Goal: Task Accomplishment & Management: Manage account settings

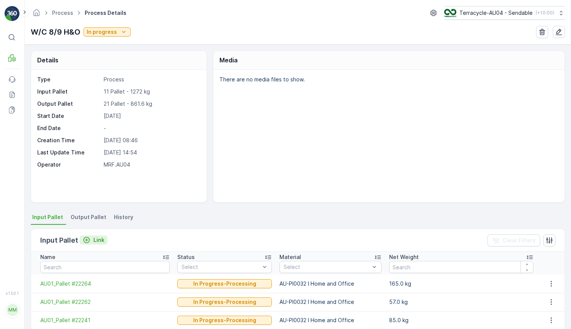
click at [91, 239] on div "Link" at bounding box center [94, 240] width 22 height 8
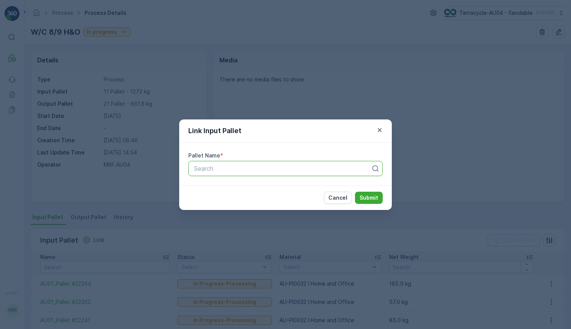
click at [254, 163] on div "Search" at bounding box center [285, 168] width 194 height 15
paste input "AU01_Pallet #22238"
type input "AU01_Pallet #22238"
click at [269, 185] on div "AU01_Pallet #22238" at bounding box center [285, 186] width 185 height 7
click at [365, 195] on p "Submit" at bounding box center [369, 198] width 19 height 8
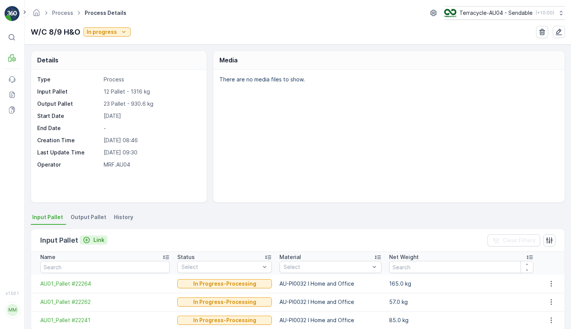
click at [97, 237] on p "Link" at bounding box center [98, 240] width 11 height 8
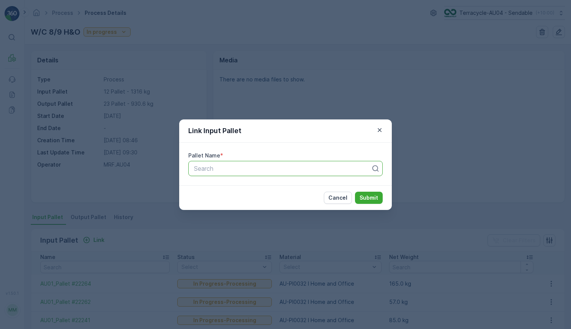
click at [256, 165] on div at bounding box center [282, 168] width 179 height 7
paste input "AU01_Pallet #22134"
type input "AU01_Pallet #22134"
click at [260, 189] on div "AU01_Pallet #22134" at bounding box center [285, 186] width 185 height 7
click at [362, 199] on p "Submit" at bounding box center [369, 198] width 19 height 8
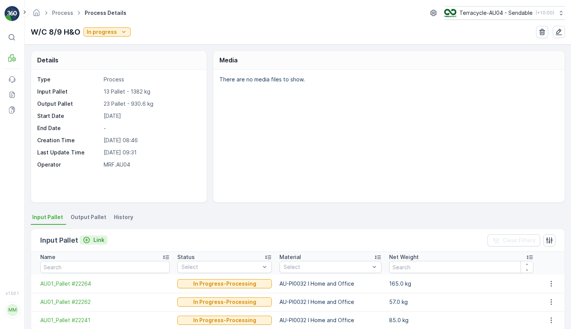
click at [99, 242] on p "Link" at bounding box center [98, 240] width 11 height 8
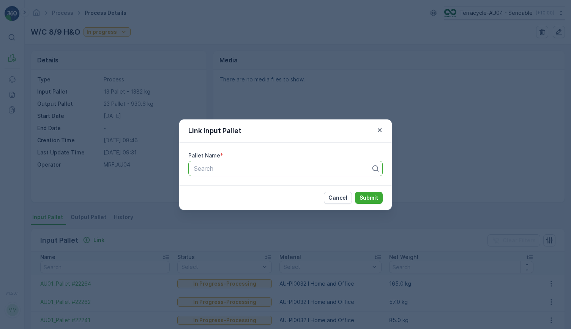
click at [243, 167] on div at bounding box center [282, 168] width 179 height 7
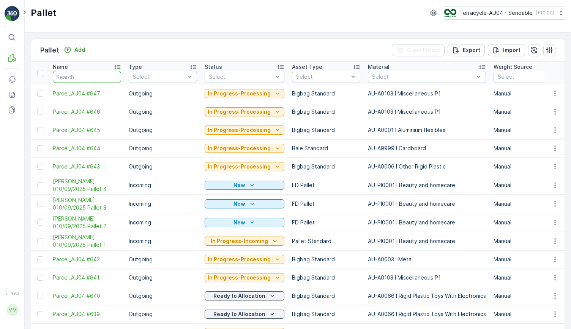
click at [86, 79] on input "text" at bounding box center [87, 77] width 68 height 12
type input "22137"
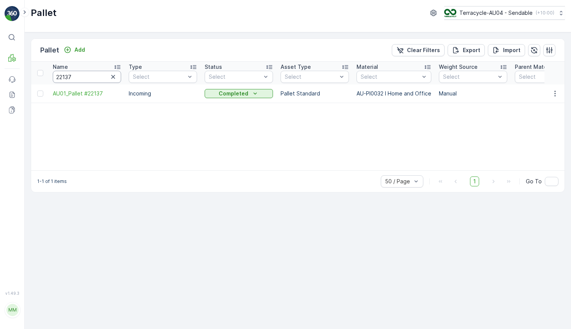
click at [85, 76] on input "22137" at bounding box center [87, 77] width 68 height 12
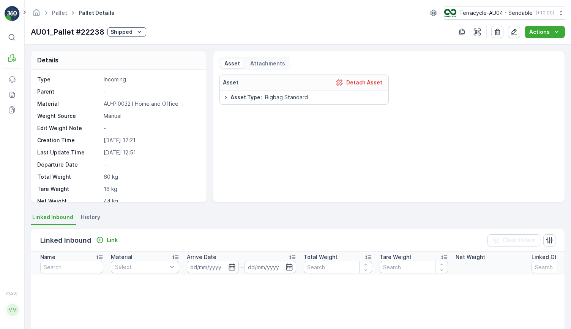
click at [134, 29] on div "Shipped" at bounding box center [127, 32] width 33 height 8
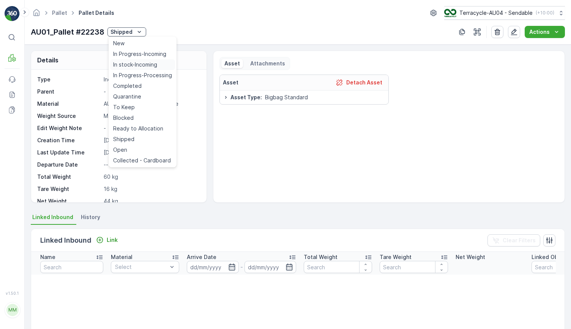
click at [151, 63] on span "In stock-Incoming" at bounding box center [135, 65] width 44 height 8
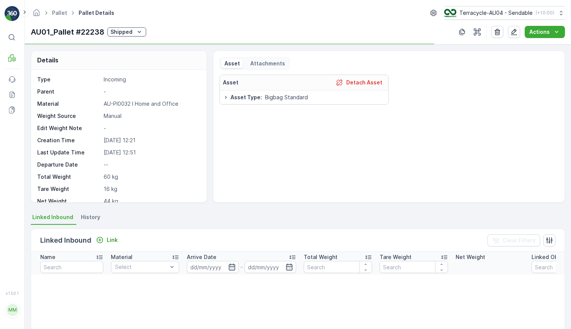
click at [134, 31] on div "Shipped" at bounding box center [127, 32] width 33 height 8
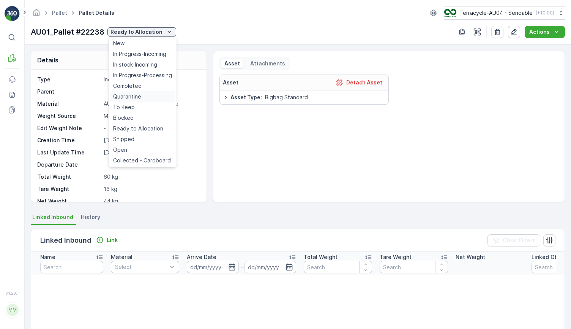
click at [136, 92] on div "Quarantine" at bounding box center [142, 96] width 65 height 11
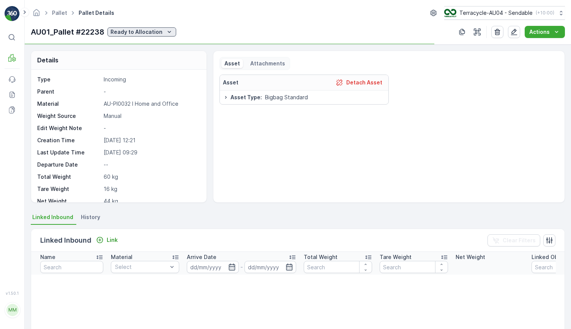
click at [143, 33] on p "Ready to Allocation" at bounding box center [137, 32] width 52 height 8
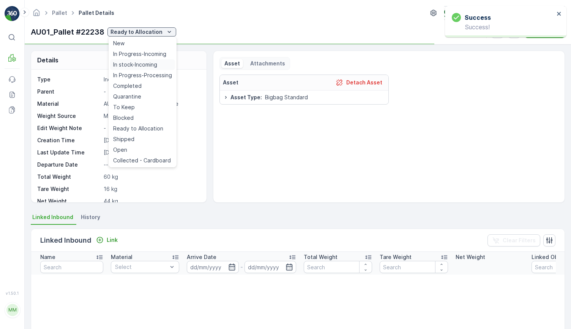
click at [139, 64] on span "In stock-Incoming" at bounding box center [135, 65] width 44 height 8
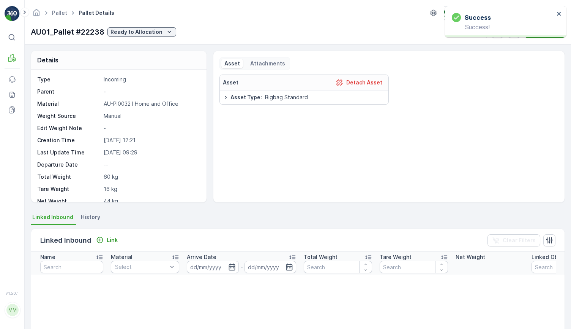
click at [145, 27] on div "AU01_Pallet #22238 Ready to Allocation" at bounding box center [103, 31] width 145 height 11
click at [144, 29] on icon "Quarantine" at bounding box center [148, 32] width 8 height 8
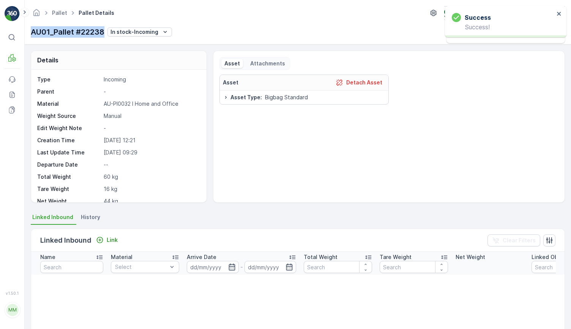
drag, startPoint x: 33, startPoint y: 30, endPoint x: 104, endPoint y: 28, distance: 70.7
click at [104, 28] on p "AU01_Pallet #22238" at bounding box center [68, 31] width 74 height 11
copy p "AU01_Pallet #22238"
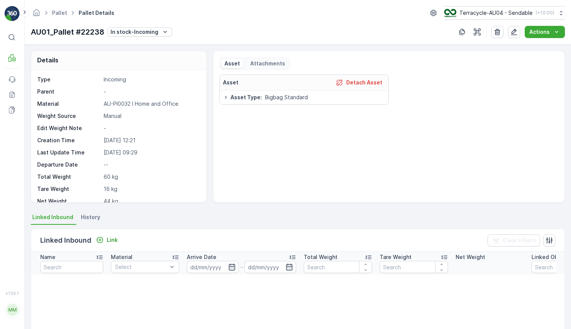
click at [151, 26] on div "AU01_Pallet #22238 In stock-Incoming Actions" at bounding box center [298, 32] width 534 height 12
click at [150, 30] on p "In stock-Incoming" at bounding box center [135, 32] width 48 height 8
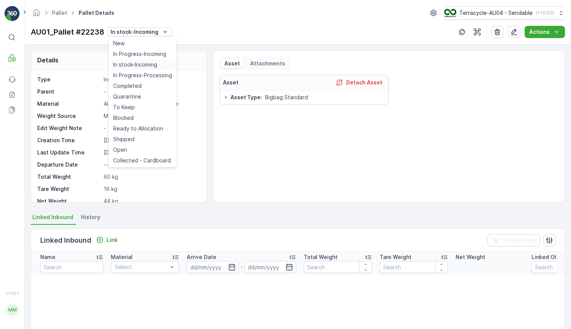
click at [149, 66] on span "In stock-Incoming" at bounding box center [135, 65] width 44 height 8
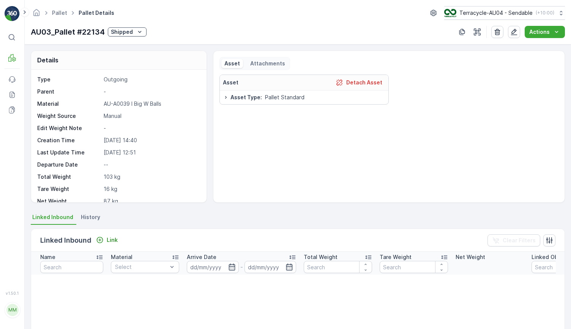
click at [131, 31] on p "Shipped" at bounding box center [122, 32] width 22 height 8
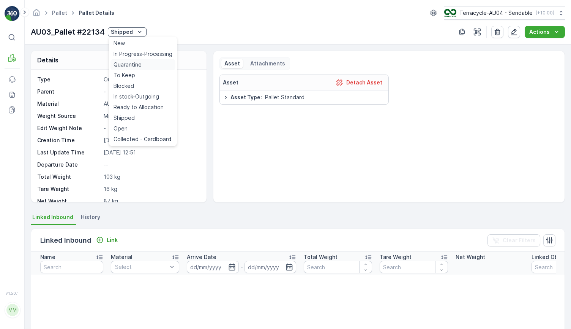
click at [144, 66] on div "Quarantine" at bounding box center [143, 64] width 65 height 11
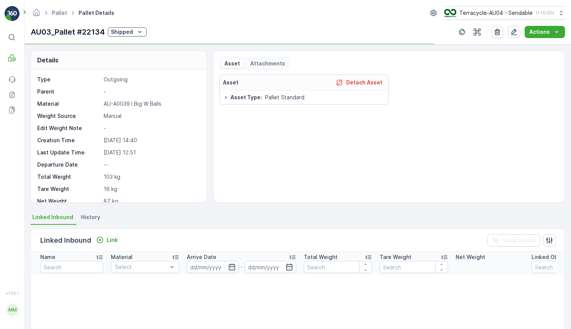
click at [133, 32] on p "Shipped" at bounding box center [122, 32] width 22 height 8
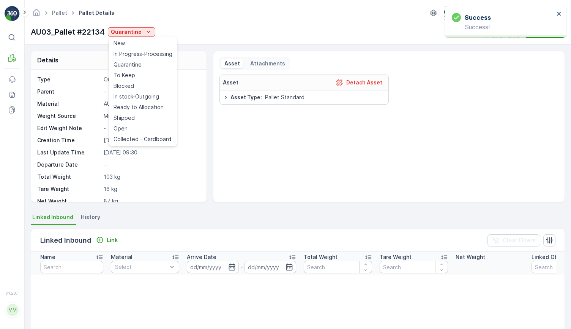
click at [191, 2] on div "Pallet Pallet Details Terracycle-AU04 - Sendable ( +10:00 ) AU03_Pallet #22134 …" at bounding box center [298, 22] width 547 height 44
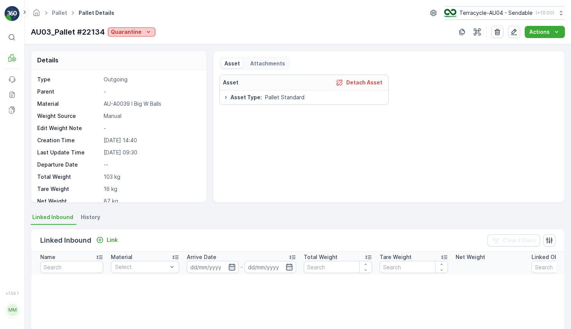
click at [140, 31] on p "Quarantine" at bounding box center [126, 32] width 31 height 8
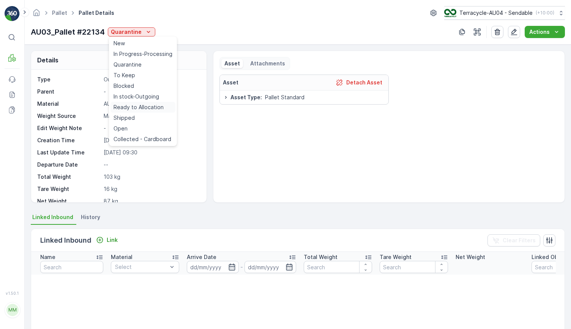
click at [139, 106] on span "Ready to Allocation" at bounding box center [139, 107] width 50 height 8
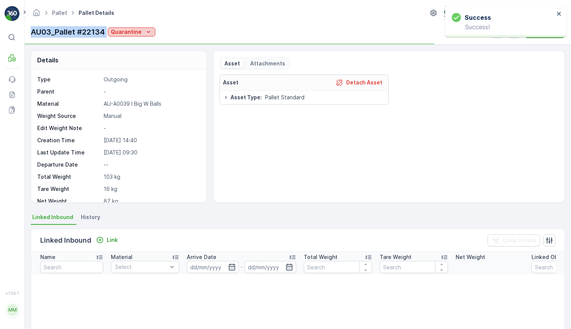
drag, startPoint x: 29, startPoint y: 31, endPoint x: 109, endPoint y: 31, distance: 80.1
click at [109, 31] on div "Pallet Pallet Details Terracycle-AU04 - Sendable ( +10:00 ) AU03_Pallet #22134 …" at bounding box center [298, 22] width 547 height 44
copy p "AU03_Pallet #22134"
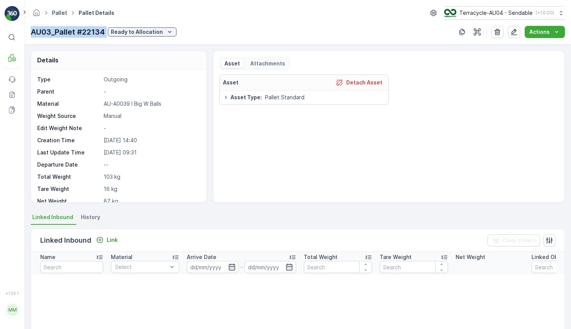
click at [61, 11] on link "Pallet" at bounding box center [59, 12] width 15 height 6
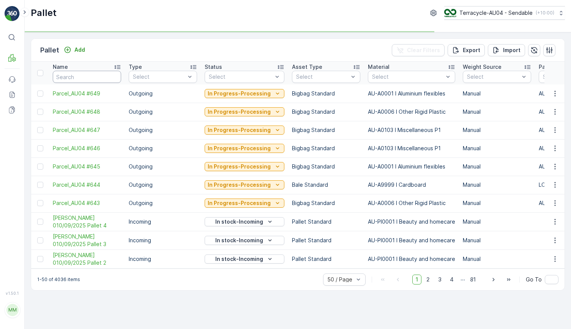
click at [70, 77] on input "text" at bounding box center [87, 77] width 68 height 12
type input "22134"
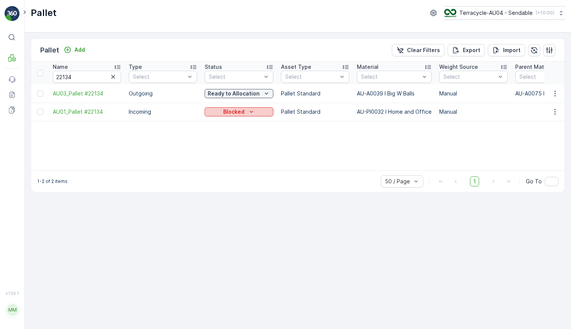
click at [213, 111] on div "Blocked" at bounding box center [239, 112] width 63 height 8
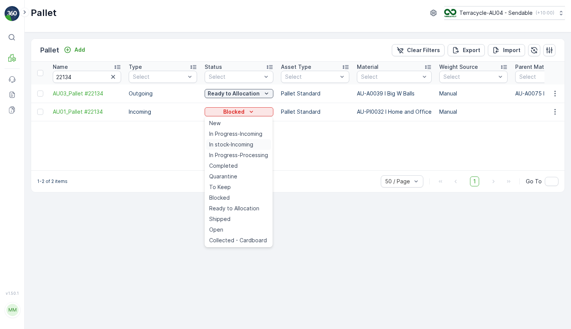
click at [241, 143] on span "In stock-Incoming" at bounding box center [231, 145] width 44 height 8
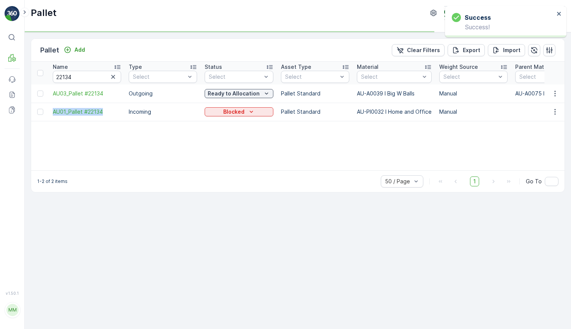
drag, startPoint x: 48, startPoint y: 114, endPoint x: 98, endPoint y: 115, distance: 49.8
copy span "AU01_Pallet #22134"
drag, startPoint x: 50, startPoint y: 111, endPoint x: 118, endPoint y: 110, distance: 68.0
click at [118, 111] on td "AU01_Pallet #22134" at bounding box center [87, 112] width 76 height 18
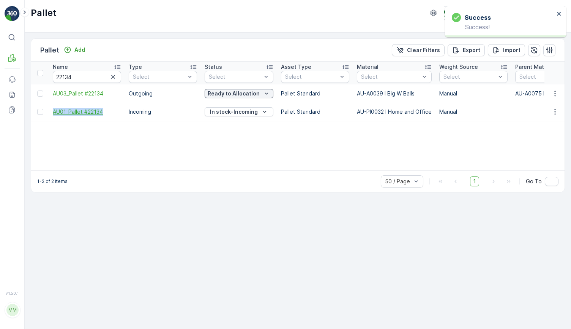
copy span "AU01_Pallet #22134"
click at [74, 82] on input "22134" at bounding box center [87, 77] width 68 height 12
type input "490"
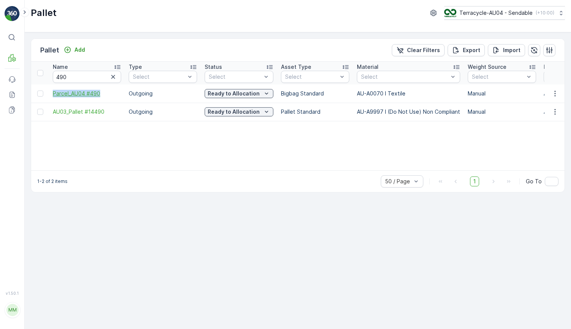
drag, startPoint x: 49, startPoint y: 94, endPoint x: 101, endPoint y: 94, distance: 51.3
click at [101, 94] on td "Parcel_AU04 #490" at bounding box center [87, 93] width 76 height 18
copy span "Parcel_AU04 #490"
click at [75, 76] on input "490" at bounding box center [87, 77] width 68 height 12
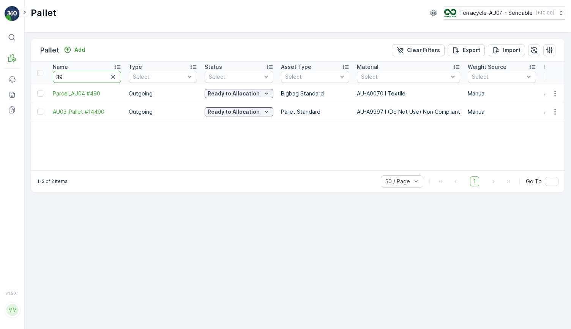
type input "393"
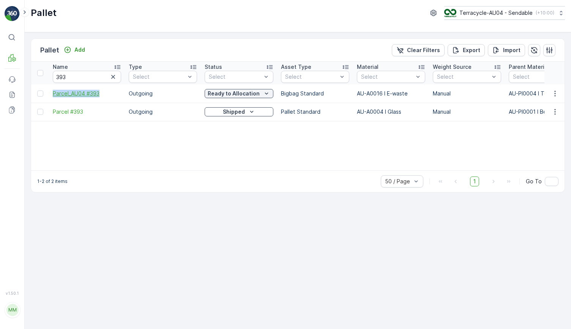
drag, startPoint x: 49, startPoint y: 92, endPoint x: 104, endPoint y: 93, distance: 55.1
copy span "Parcel_AU04 #393"
click at [82, 72] on input "393" at bounding box center [87, 77] width 68 height 12
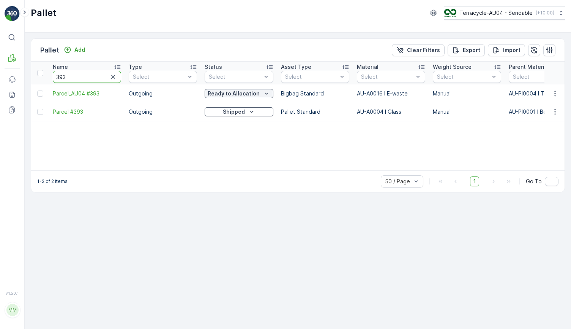
click at [82, 72] on input "393" at bounding box center [87, 77] width 68 height 12
type input "4409"
click at [74, 79] on input "440" at bounding box center [87, 77] width 68 height 12
type input "44"
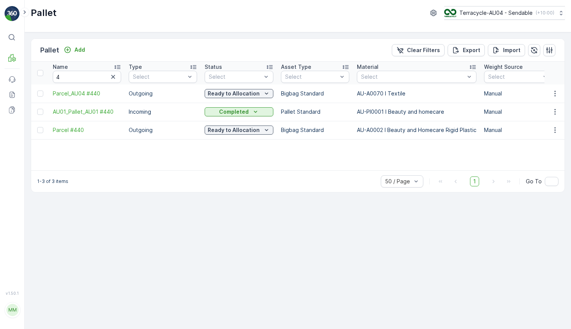
type input "440"
click at [74, 79] on input "4" at bounding box center [87, 77] width 68 height 12
type input "409"
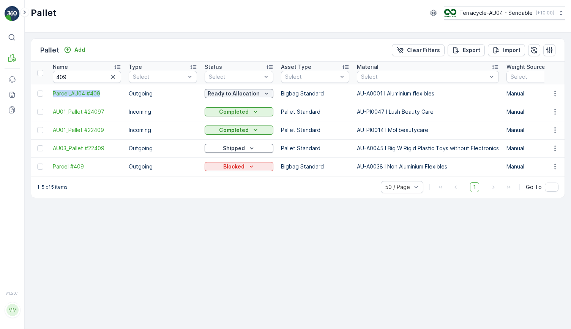
drag, startPoint x: 51, startPoint y: 94, endPoint x: 112, endPoint y: 94, distance: 61.2
click at [112, 94] on td "Parcel_AU04 #409" at bounding box center [87, 93] width 76 height 18
copy span "Parcel_AU04 #409"
click at [85, 74] on input "409" at bounding box center [87, 77] width 68 height 12
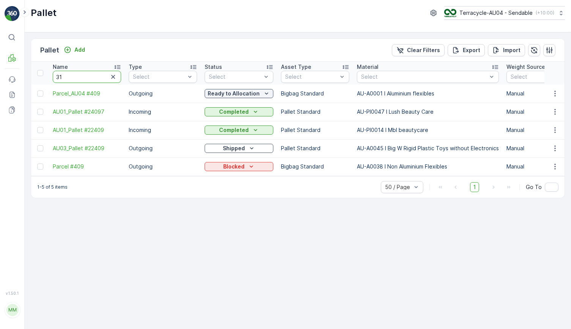
type input "313"
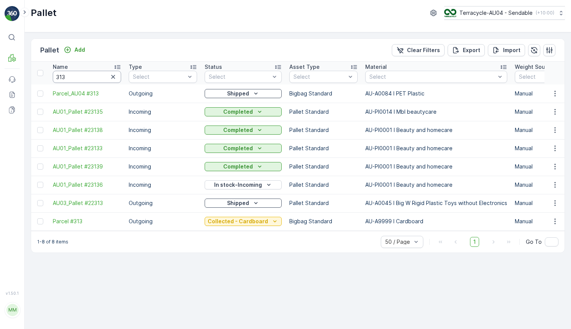
click at [78, 75] on input "313" at bounding box center [87, 77] width 68 height 12
type input "439"
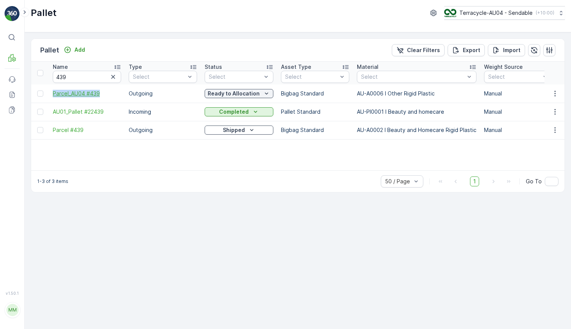
drag, startPoint x: 52, startPoint y: 95, endPoint x: 104, endPoint y: 97, distance: 51.3
click at [104, 97] on td "Parcel_AU04 #439" at bounding box center [87, 93] width 76 height 18
copy span "Parcel_AU04 #439"
click at [92, 78] on input "439" at bounding box center [87, 77] width 68 height 12
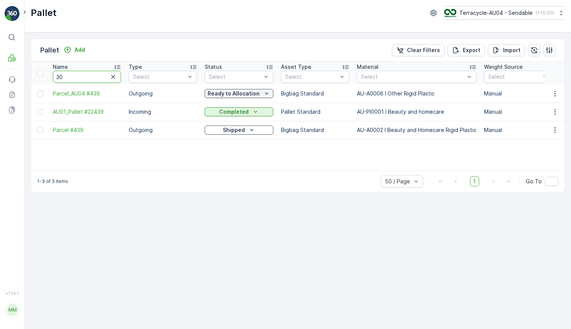
type input "301"
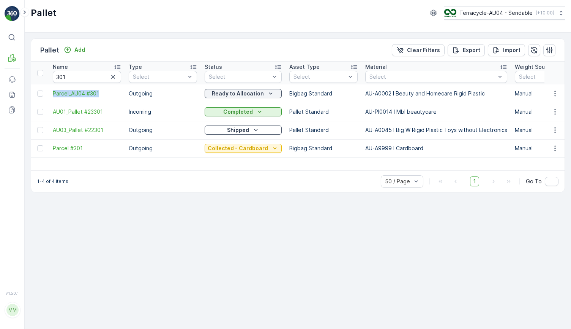
drag, startPoint x: 48, startPoint y: 91, endPoint x: 101, endPoint y: 92, distance: 53.6
copy span "Parcel_AU04 #301"
click at [79, 75] on input "301" at bounding box center [87, 77] width 68 height 12
type input "315"
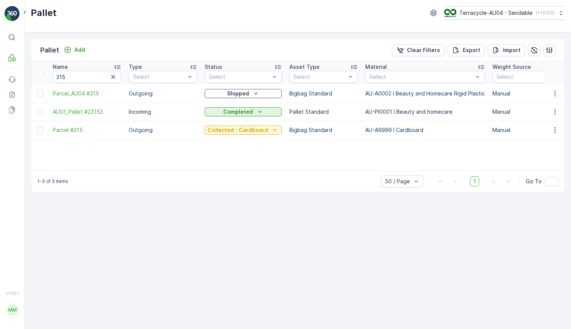
click at [80, 83] on th "Name 315" at bounding box center [87, 73] width 76 height 23
click at [81, 82] on input "315" at bounding box center [87, 77] width 68 height 12
type input "312"
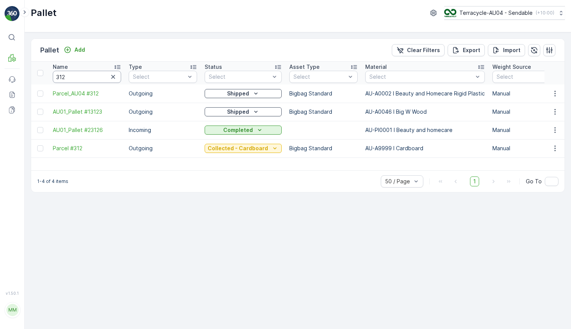
click at [99, 74] on input "312" at bounding box center [87, 77] width 68 height 12
type input "304"
drag, startPoint x: 48, startPoint y: 93, endPoint x: 105, endPoint y: 97, distance: 57.1
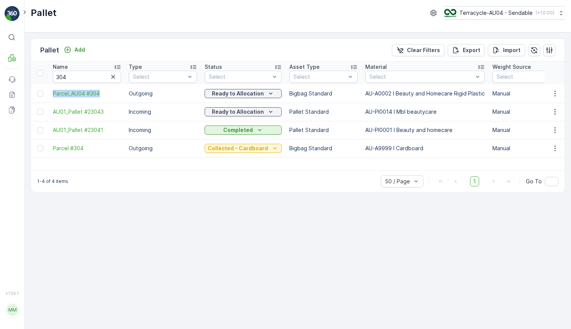
copy span "Parcel_AU04 #304"
click at [88, 77] on input "304" at bounding box center [87, 77] width 68 height 12
type input "22610"
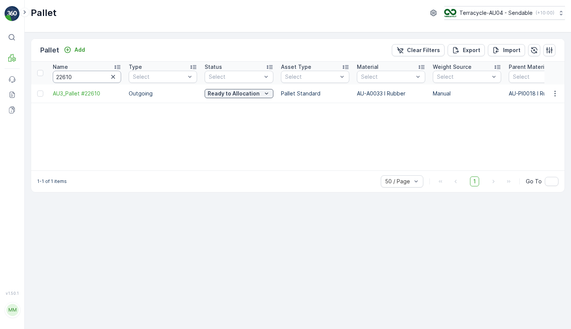
click at [81, 78] on input "22610" at bounding box center [87, 77] width 68 height 12
type input "178"
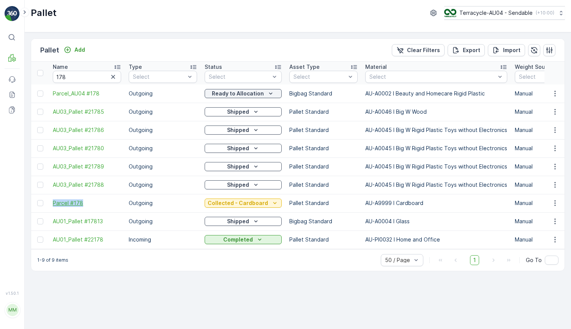
click at [62, 203] on span "Parcel #178" at bounding box center [87, 203] width 68 height 8
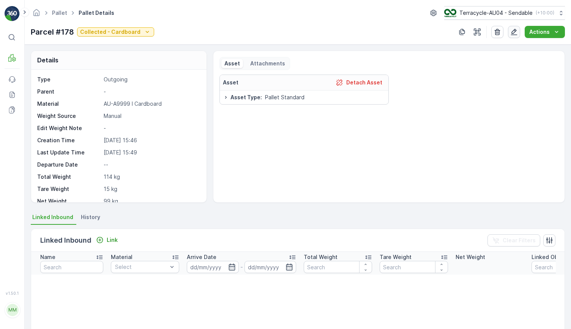
click at [517, 30] on icon "button" at bounding box center [514, 32] width 6 height 6
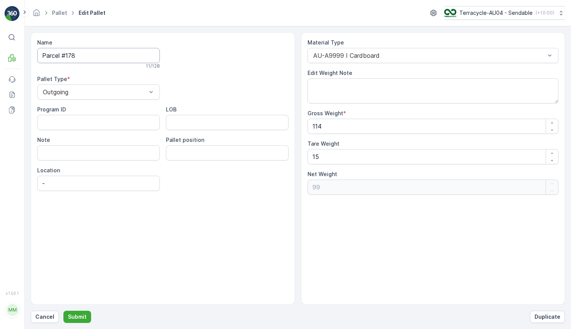
click at [132, 51] on input "Parcel #178" at bounding box center [98, 55] width 123 height 15
click at [121, 57] on input "Parcel #178" at bounding box center [98, 55] width 123 height 15
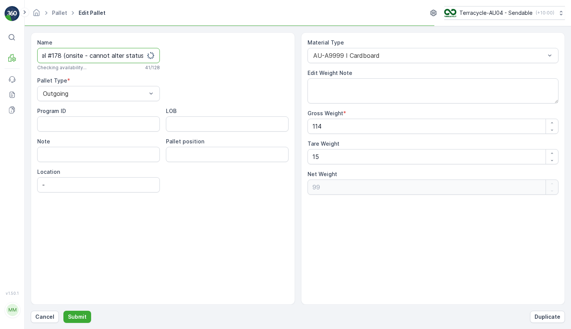
scroll to position [0, 16]
type input "Parcel #178 (onsite - cannot alter status)"
click at [80, 316] on p "Submit" at bounding box center [77, 317] width 19 height 8
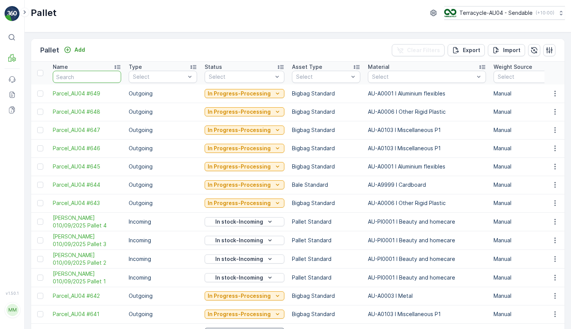
click at [78, 77] on input "text" at bounding box center [87, 77] width 68 height 12
type input "AU"
drag, startPoint x: 77, startPoint y: 77, endPoint x: 41, endPoint y: 73, distance: 35.9
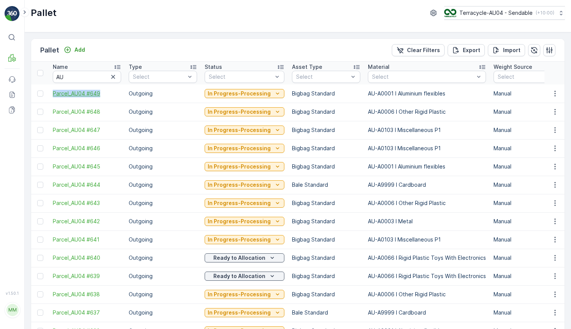
drag, startPoint x: 48, startPoint y: 96, endPoint x: 101, endPoint y: 96, distance: 52.4
drag, startPoint x: 38, startPoint y: 76, endPoint x: 28, endPoint y: 76, distance: 9.9
click at [28, 76] on div "Pallet Add Clear Filters Export Import Name AU Type Select Status Select Asset …" at bounding box center [298, 180] width 547 height 296
paste input "Parcel_AU04 #649"
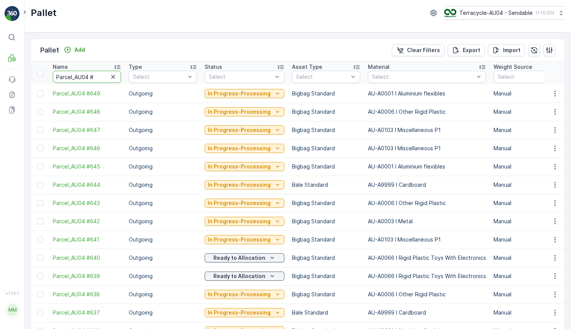
type input "Parcel_AU04 #8"
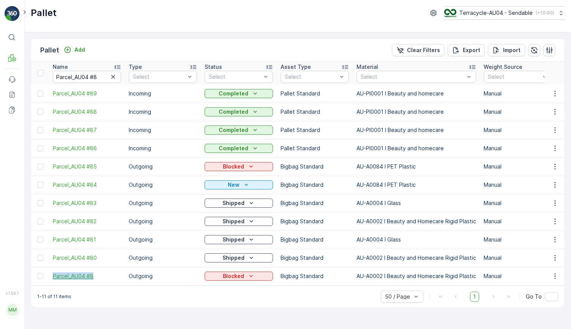
drag, startPoint x: 46, startPoint y: 275, endPoint x: 103, endPoint y: 273, distance: 57.0
click at [265, 274] on div "Blocked" at bounding box center [239, 276] width 62 height 8
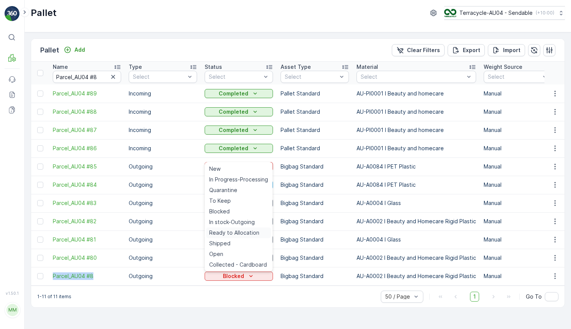
click at [251, 232] on span "Ready to Allocation" at bounding box center [234, 233] width 50 height 8
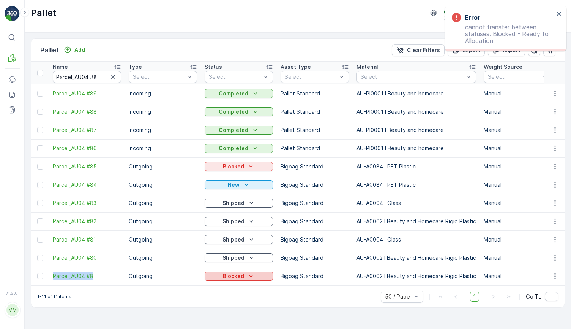
click at [255, 271] on button "Blocked" at bounding box center [239, 275] width 68 height 9
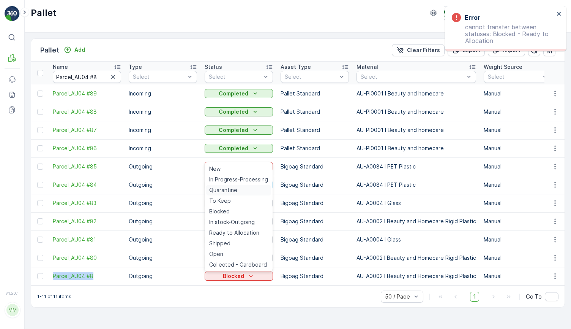
click at [246, 190] on div "Quarantine" at bounding box center [238, 190] width 65 height 11
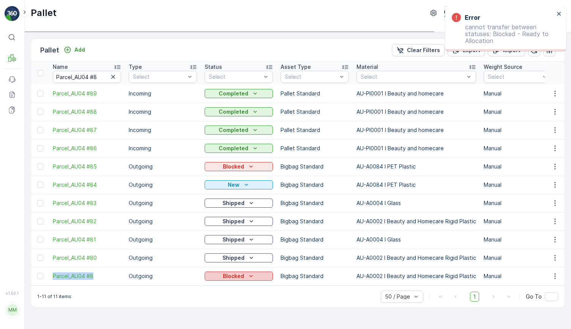
click at [240, 278] on p "Blocked" at bounding box center [233, 276] width 21 height 8
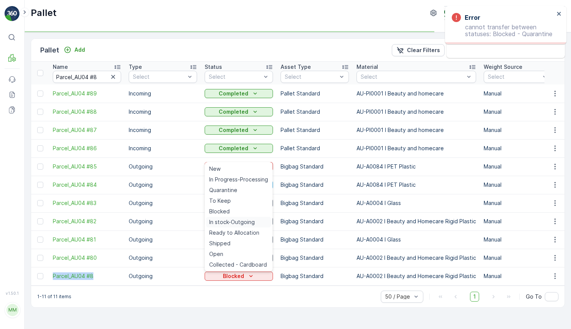
click at [243, 219] on span "In stock-Outgoing" at bounding box center [232, 222] width 46 height 8
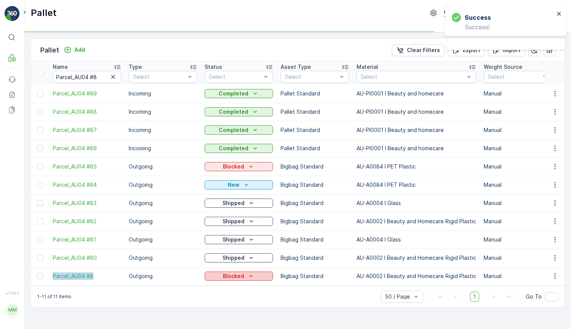
click at [247, 273] on icon "Blocked" at bounding box center [251, 276] width 8 height 8
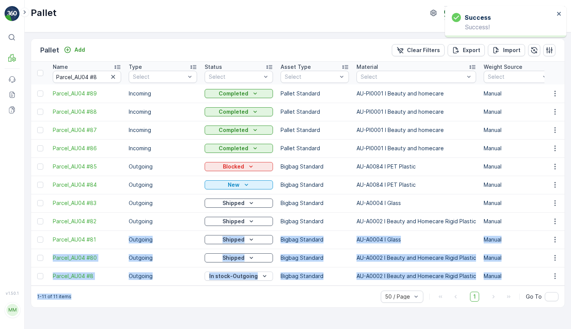
drag, startPoint x: 250, startPoint y: 231, endPoint x: 239, endPoint y: 303, distance: 72.3
click at [240, 303] on div "Pallet Add Clear Filters Export Import Name Parcel_AU04 #8 Type Select Status S…" at bounding box center [298, 172] width 534 height 269
click at [239, 303] on div "1-11 of 11 items 50 / Page 1 Go To" at bounding box center [298, 296] width 534 height 22
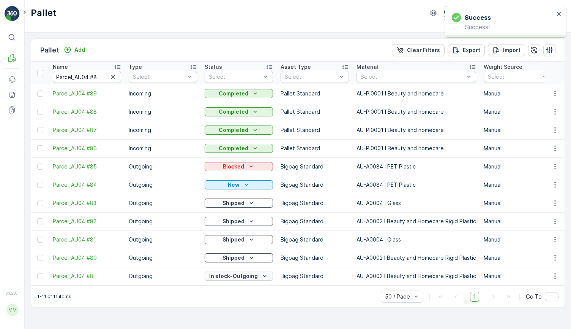
click at [248, 277] on p "In stock-Outgoing" at bounding box center [233, 276] width 49 height 8
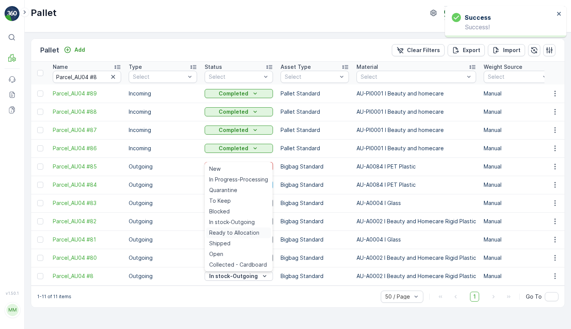
click at [247, 232] on span "Ready to Allocation" at bounding box center [234, 233] width 50 height 8
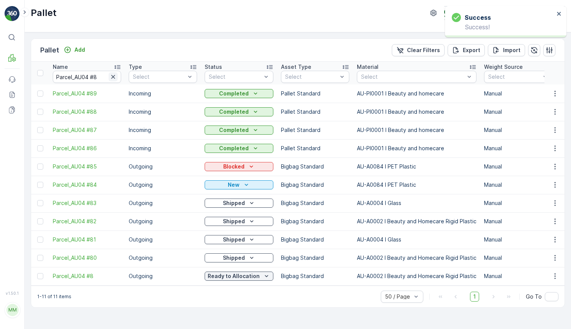
click at [114, 76] on icon "button" at bounding box center [113, 77] width 4 height 4
click at [100, 76] on input "text" at bounding box center [87, 77] width 68 height 12
click at [99, 76] on input "text" at bounding box center [87, 77] width 68 height 12
type input "1092"
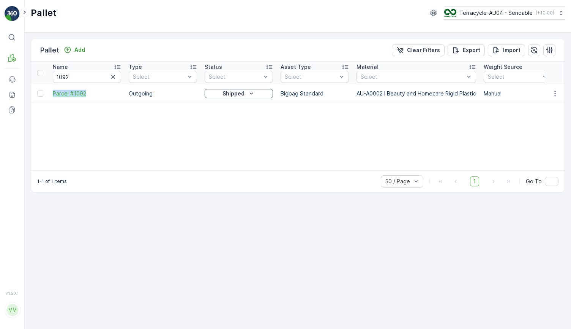
drag, startPoint x: 48, startPoint y: 94, endPoint x: 90, endPoint y: 94, distance: 41.4
click at [79, 97] on td "Parcel #1092" at bounding box center [87, 93] width 76 height 18
click at [78, 96] on span "Parcel #1092" at bounding box center [87, 94] width 68 height 8
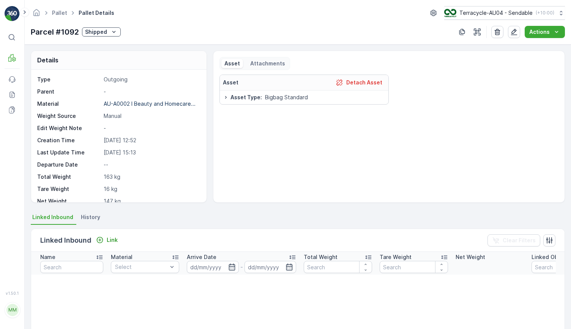
click at [88, 217] on span "History" at bounding box center [90, 217] width 19 height 8
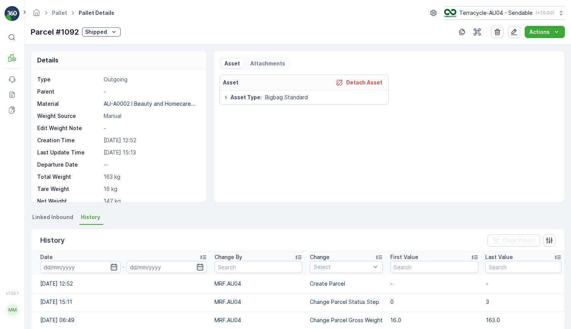
scroll to position [158, 0]
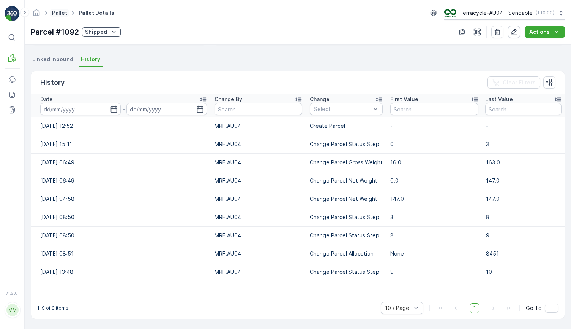
click at [62, 11] on link "Pallet" at bounding box center [59, 12] width 15 height 6
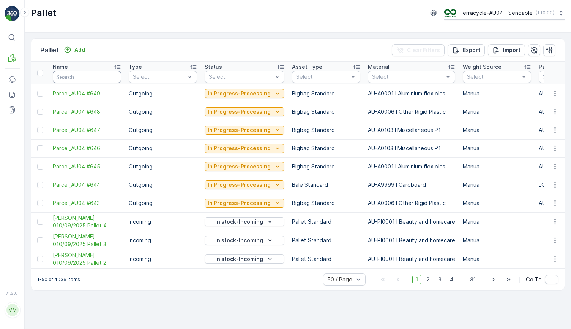
click at [101, 76] on input "text" at bounding box center [87, 77] width 68 height 12
type input "1092"
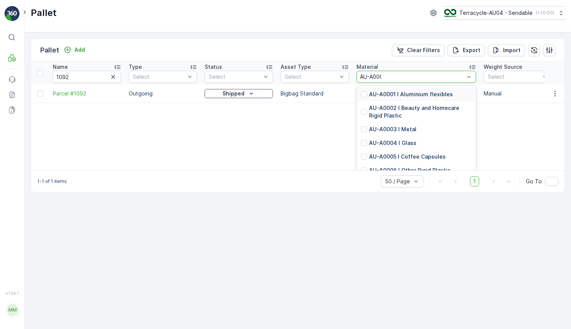
type input "AU-A0002"
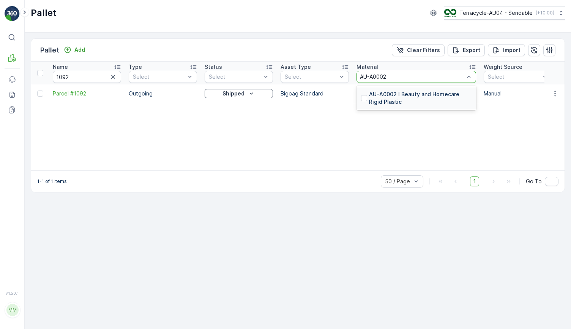
click at [423, 96] on p "AU-A0002 I Beauty and Homecare Rigid Plastic" at bounding box center [420, 97] width 103 height 15
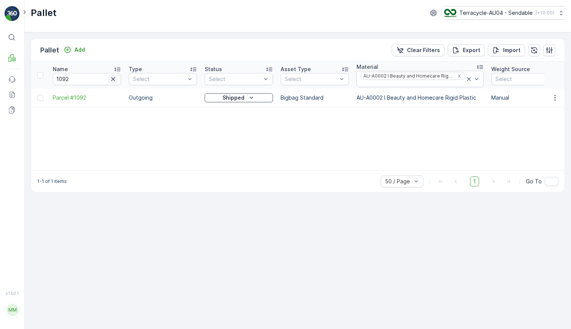
click at [114, 81] on icon "button" at bounding box center [113, 79] width 8 height 8
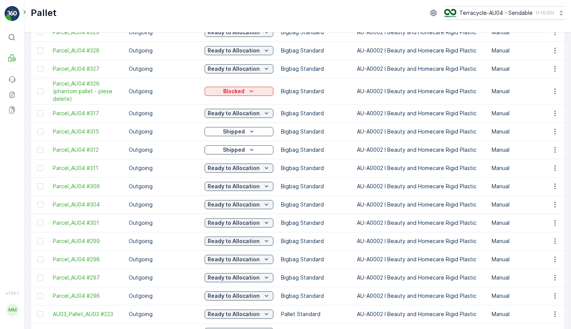
scroll to position [711, 0]
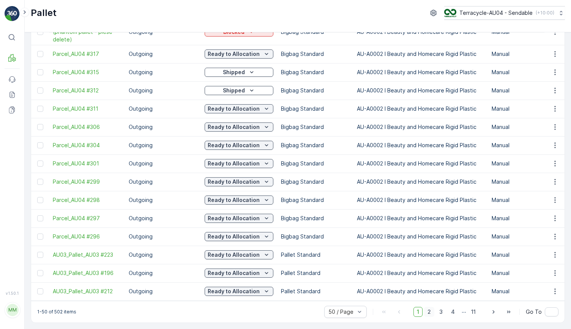
click at [433, 312] on span "2" at bounding box center [429, 312] width 10 height 10
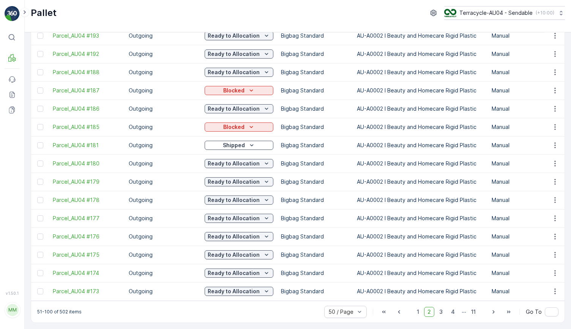
scroll to position [703, 0]
drag, startPoint x: 50, startPoint y: 124, endPoint x: 108, endPoint y: 125, distance: 57.7
click at [109, 125] on td "Parcel_AU04 #185" at bounding box center [87, 127] width 76 height 18
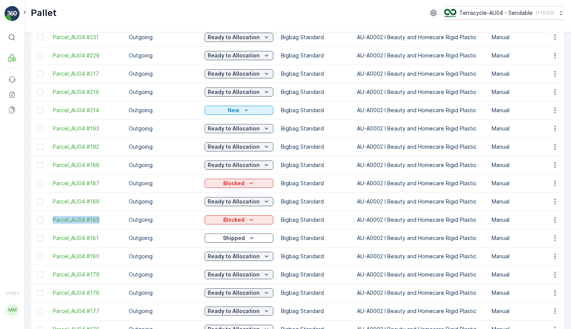
scroll to position [605, 0]
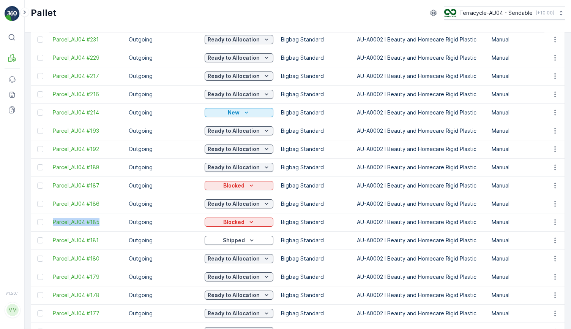
click at [81, 112] on span "Parcel_AU04 #214" at bounding box center [87, 113] width 68 height 8
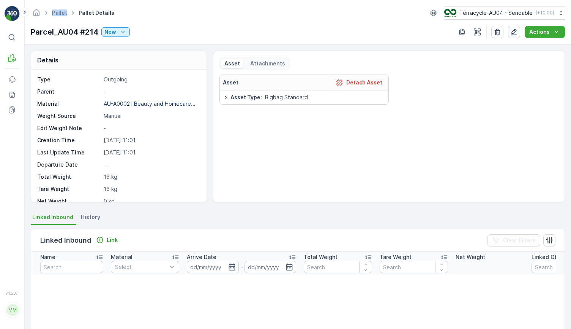
click at [515, 31] on icon "button" at bounding box center [514, 32] width 8 height 8
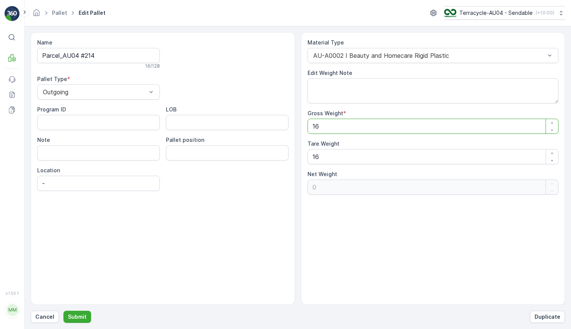
click at [337, 124] on Weight "16" at bounding box center [433, 126] width 251 height 15
type Weight "163"
type Weight "147"
type Weight "163"
click at [75, 316] on p "Submit" at bounding box center [77, 317] width 19 height 8
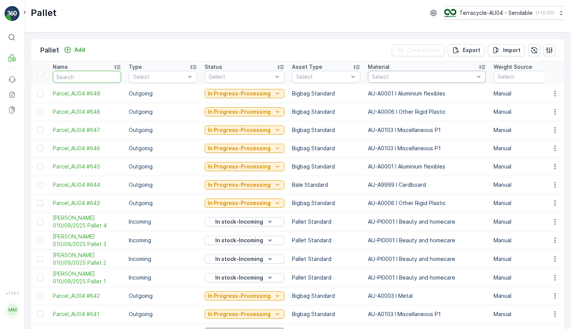
click at [71, 79] on input "text" at bounding box center [87, 77] width 68 height 12
type input "1092"
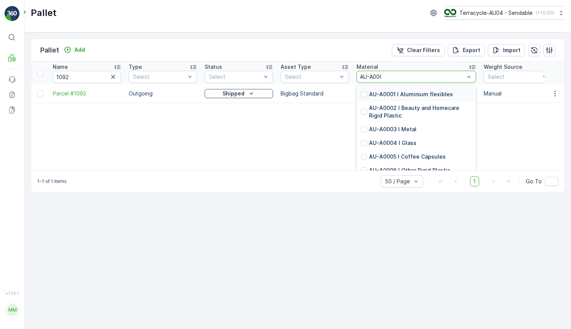
type input "AU-A0002"
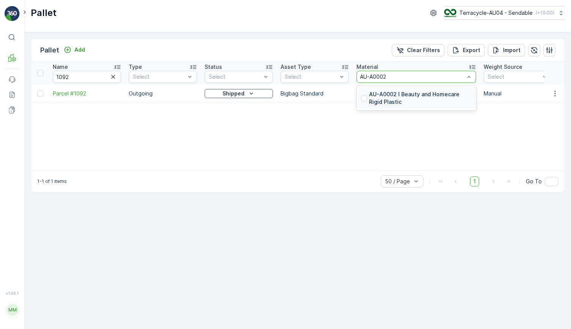
click at [430, 101] on p "AU-A0002 I Beauty and Homecare Rigid Plastic" at bounding box center [420, 97] width 103 height 15
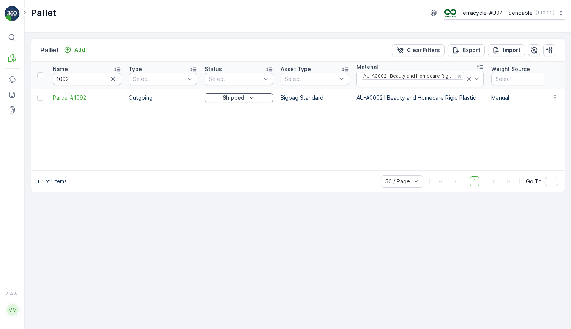
click at [546, 132] on div "Name 1092 Type Select Status Select Asset Type Select Material AU-A0002 I Beaut…" at bounding box center [298, 116] width 534 height 109
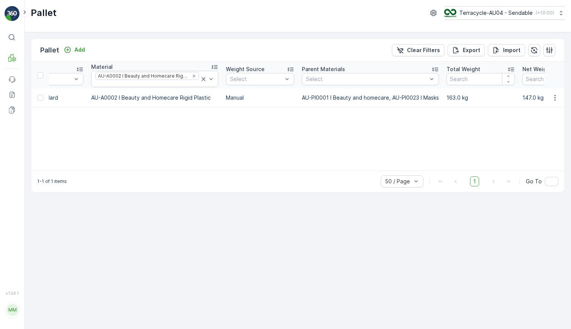
scroll to position [0, 351]
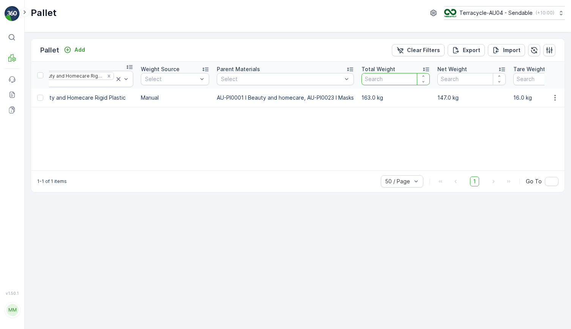
click at [376, 81] on input "number" at bounding box center [396, 79] width 68 height 12
type input "163"
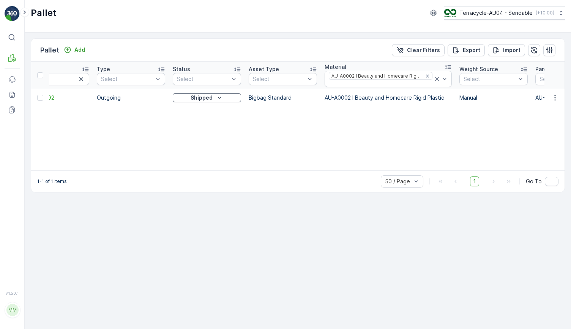
scroll to position [0, 25]
click at [88, 76] on icon "button" at bounding box center [88, 79] width 8 height 8
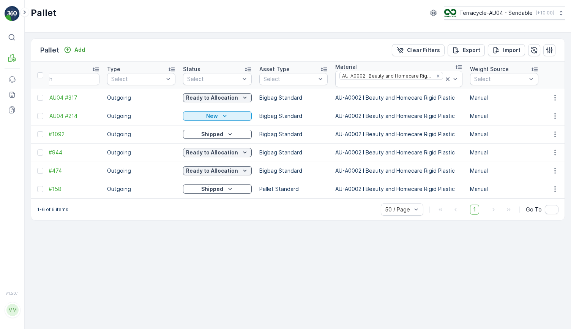
drag, startPoint x: 44, startPoint y: 115, endPoint x: 93, endPoint y: 238, distance: 132.8
click at [93, 238] on div "Pallet Add Clear Filters Export Import Name Type Select Status Select Asset Typ…" at bounding box center [298, 180] width 547 height 296
drag, startPoint x: 47, startPoint y: 113, endPoint x: 92, endPoint y: 116, distance: 44.9
click at [221, 114] on icon "New" at bounding box center [225, 116] width 8 height 8
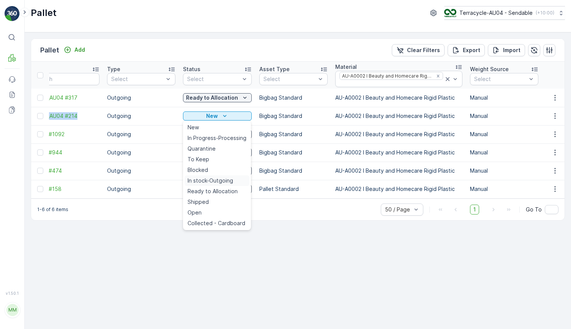
click at [223, 182] on span "In stock-Outgoing" at bounding box center [211, 181] width 46 height 8
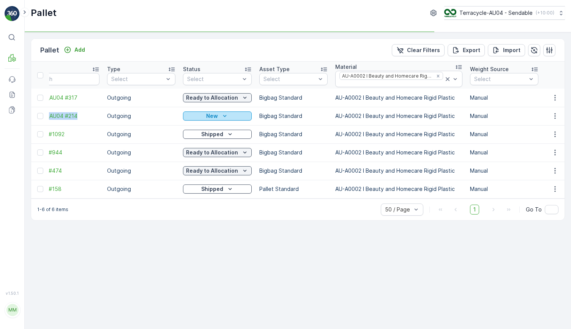
click at [236, 117] on div "New" at bounding box center [217, 116] width 63 height 8
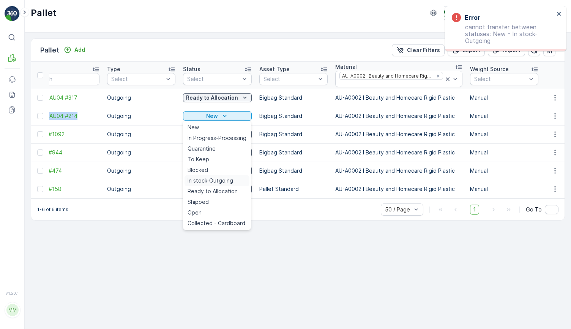
click at [221, 177] on span "In stock-Outgoing" at bounding box center [211, 181] width 46 height 8
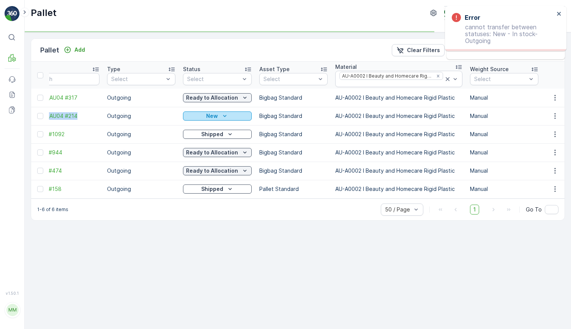
click at [229, 118] on div "New" at bounding box center [217, 116] width 63 height 8
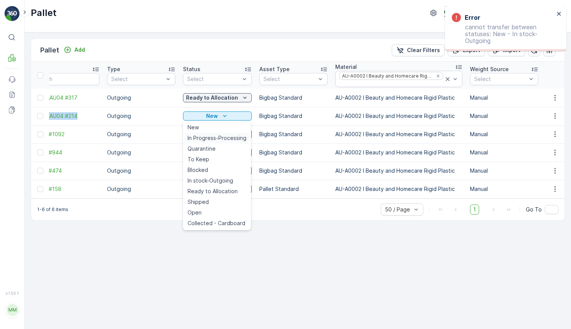
click at [224, 137] on span "In Progress-Processing" at bounding box center [217, 138] width 59 height 8
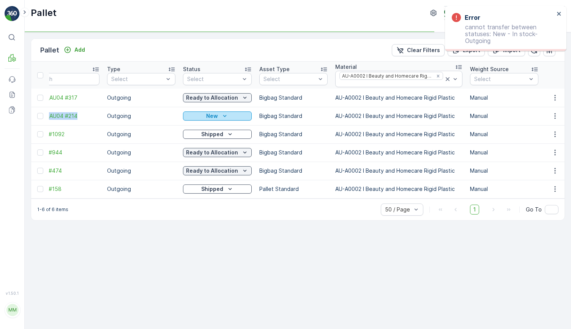
click at [230, 117] on div "New" at bounding box center [217, 116] width 63 height 8
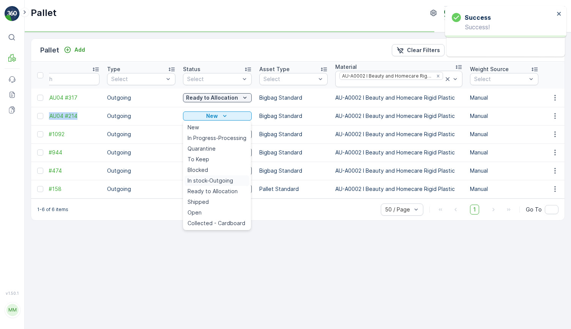
click at [219, 181] on span "In stock-Outgoing" at bounding box center [211, 181] width 46 height 8
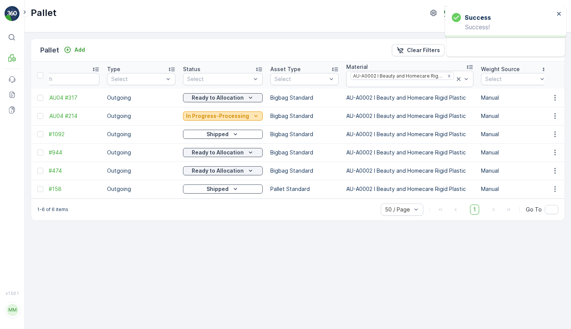
click at [228, 115] on p "In Progress-Processing" at bounding box center [217, 116] width 63 height 8
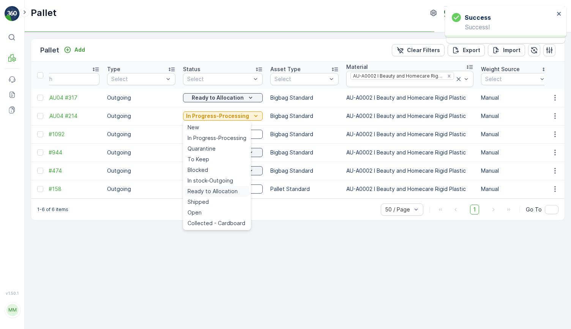
click at [220, 187] on div "Ready to Allocation" at bounding box center [217, 191] width 65 height 11
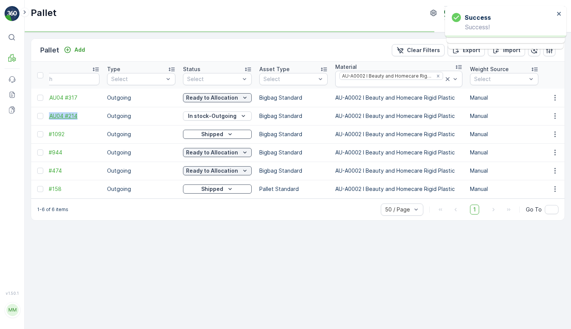
drag, startPoint x: 48, startPoint y: 116, endPoint x: 86, endPoint y: 116, distance: 38.4
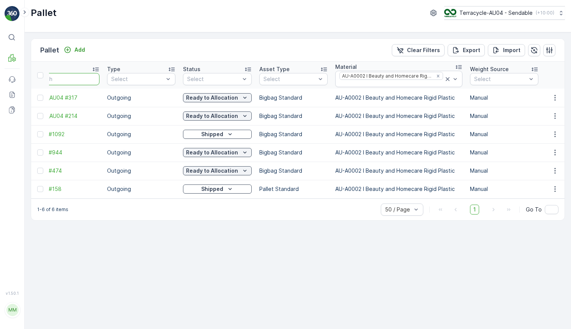
click at [66, 81] on input "text" at bounding box center [65, 79] width 68 height 12
click at [446, 79] on icon at bounding box center [448, 79] width 8 height 8
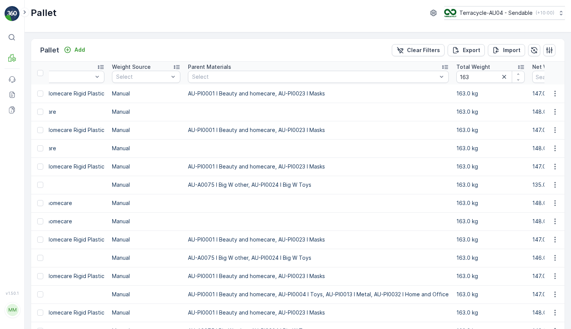
scroll to position [0, 381]
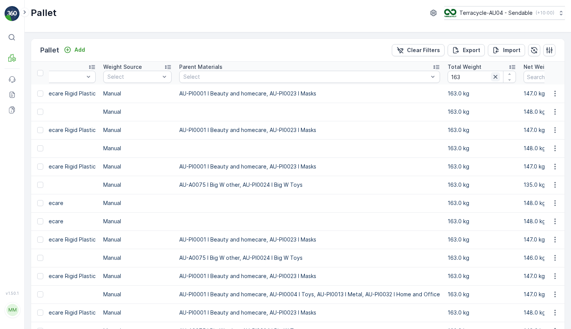
click at [494, 77] on icon "button" at bounding box center [496, 77] width 4 height 4
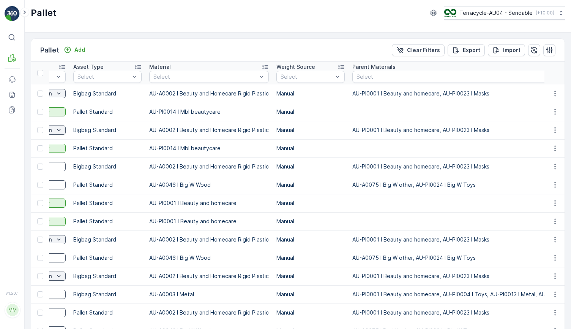
scroll to position [0, 0]
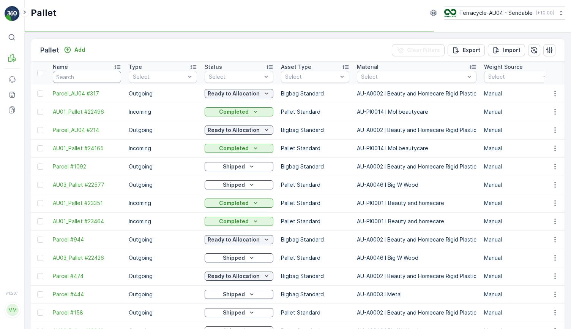
click at [67, 80] on input "text" at bounding box center [87, 77] width 68 height 12
type input "385"
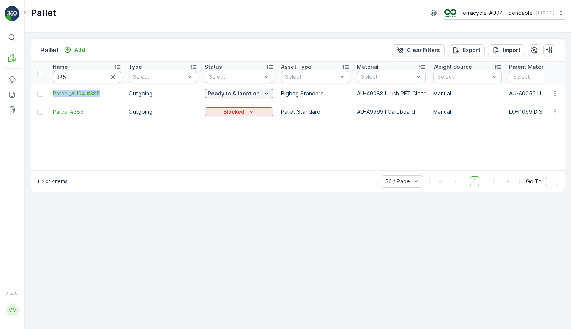
drag, startPoint x: 47, startPoint y: 93, endPoint x: 104, endPoint y: 91, distance: 57.0
click at [89, 79] on input "385" at bounding box center [87, 77] width 68 height 12
type input "22211"
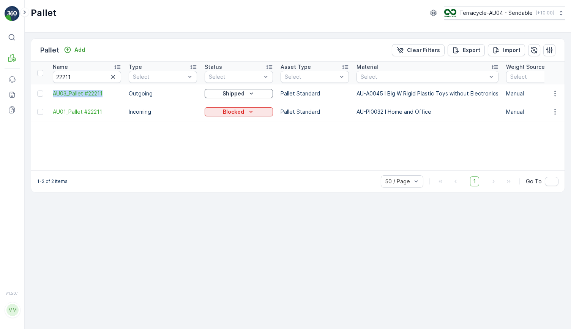
drag, startPoint x: 48, startPoint y: 92, endPoint x: 116, endPoint y: 94, distance: 67.7
drag, startPoint x: 49, startPoint y: 110, endPoint x: 110, endPoint y: 114, distance: 61.3
click at [114, 77] on icon "button" at bounding box center [113, 77] width 8 height 8
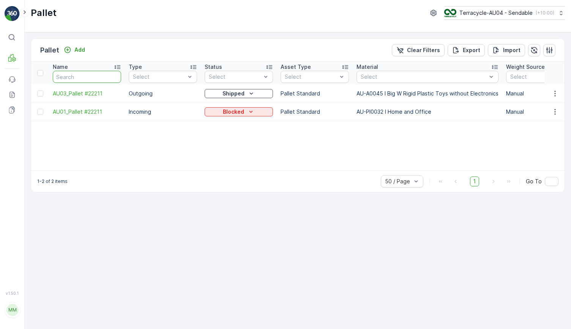
click at [103, 77] on input "text" at bounding box center [87, 77] width 68 height 12
paste input "FD Dep. for Educ. face masks 7.12.23 pallet 9"
type input "FD Dep. for Educ. face masks 7.12.23 pallet 9"
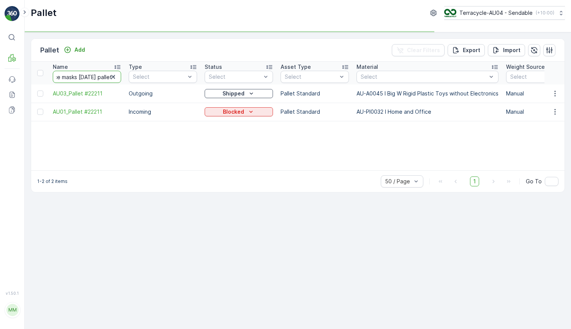
click at [105, 76] on input "FD Dep. for Educ. face masks 7.12.23 pallet 9" at bounding box center [87, 77] width 68 height 12
drag, startPoint x: 91, startPoint y: 79, endPoint x: 140, endPoint y: 77, distance: 49.4
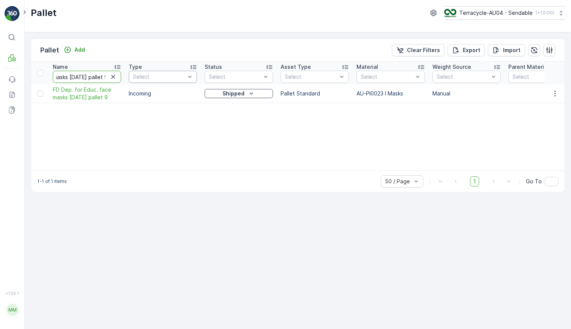
drag, startPoint x: 100, startPoint y: 77, endPoint x: 152, endPoint y: 77, distance: 52.0
click at [103, 77] on input "FD Dep. for Educ. face masks 7.12.23 pallet 9" at bounding box center [87, 77] width 68 height 12
type input "FD Dep. for Educ. face masks 7.12.23 pallet 15"
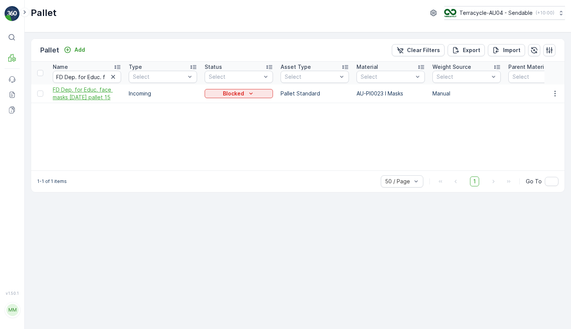
drag, startPoint x: 52, startPoint y: 87, endPoint x: 114, endPoint y: 98, distance: 63.3
click at [114, 98] on td "FD Dep. for Educ. face masks 7.12.23 pallet 15" at bounding box center [87, 93] width 76 height 19
click at [257, 92] on div "Blocked" at bounding box center [239, 94] width 62 height 8
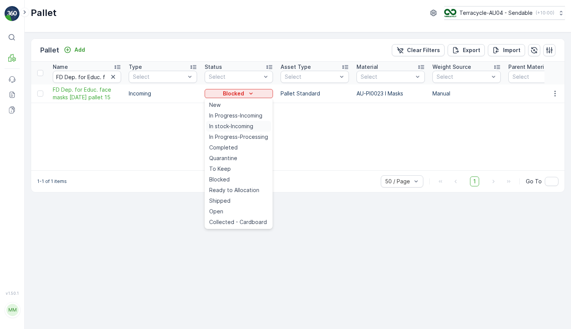
drag, startPoint x: 240, startPoint y: 117, endPoint x: 238, endPoint y: 128, distance: 11.2
click at [238, 128] on ul "New In Progress-Incoming In stock-Incoming In Progress-Processing Completed Qua…" at bounding box center [239, 163] width 68 height 131
click at [238, 128] on span "In stock-Incoming" at bounding box center [231, 126] width 44 height 8
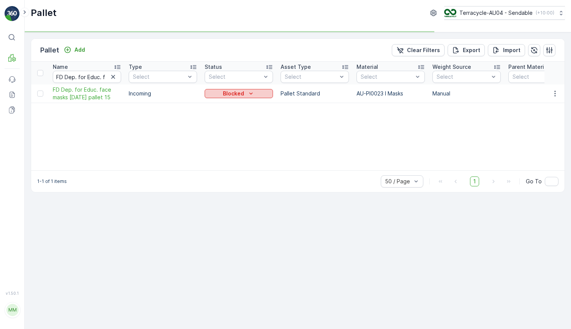
click at [253, 93] on icon "Blocked" at bounding box center [251, 94] width 8 height 8
click at [246, 188] on div "1-1 of 1 items 50 / Page 1 Go To" at bounding box center [298, 181] width 534 height 22
click at [246, 98] on div "In stock-Incoming" at bounding box center [239, 93] width 68 height 11
click at [246, 87] on td "In stock-Incoming" at bounding box center [239, 93] width 76 height 19
click at [243, 93] on p "In stock-Incoming" at bounding box center [234, 94] width 48 height 8
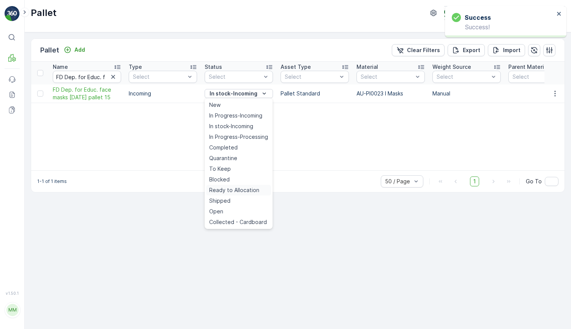
click at [241, 191] on span "Ready to Allocation" at bounding box center [234, 190] width 50 height 8
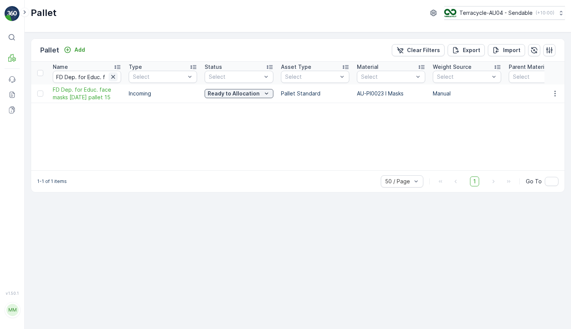
click at [114, 79] on icon "button" at bounding box center [113, 77] width 8 height 8
click at [103, 77] on input "text" at bounding box center [87, 77] width 68 height 12
paste input "FD Officeworks 5.3.24 pallet 14"
type input "FD Officeworks 5.3.24 pallet 4"
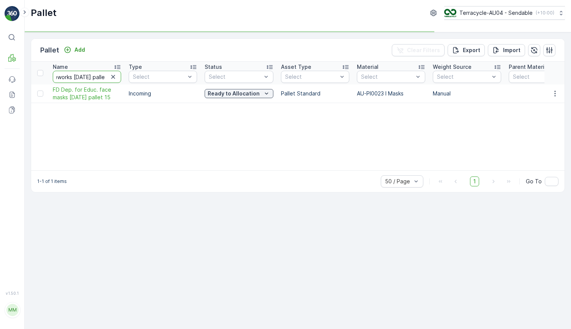
scroll to position [0, 27]
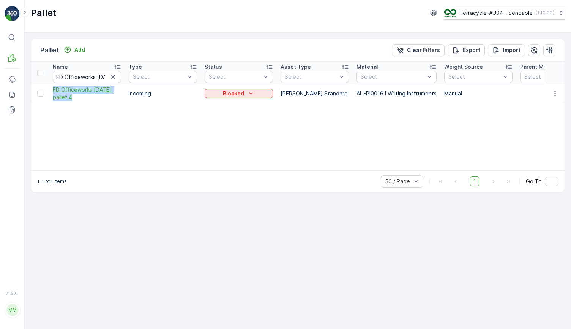
drag, startPoint x: 56, startPoint y: 88, endPoint x: 93, endPoint y: 95, distance: 37.5
click at [93, 95] on td "FD Officeworks 5.3.24 pallet 4" at bounding box center [87, 93] width 76 height 19
click at [246, 90] on div "Blocked" at bounding box center [239, 94] width 62 height 8
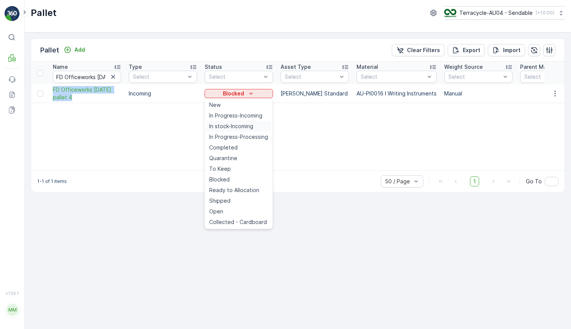
click at [244, 125] on span "In stock-Incoming" at bounding box center [231, 126] width 44 height 8
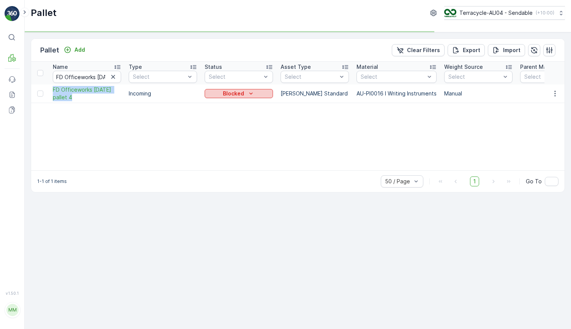
click at [251, 95] on icon "Blocked" at bounding box center [251, 94] width 8 height 8
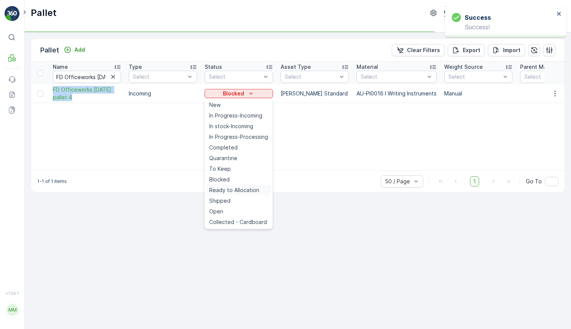
click at [236, 187] on span "Ready to Allocation" at bounding box center [234, 190] width 50 height 8
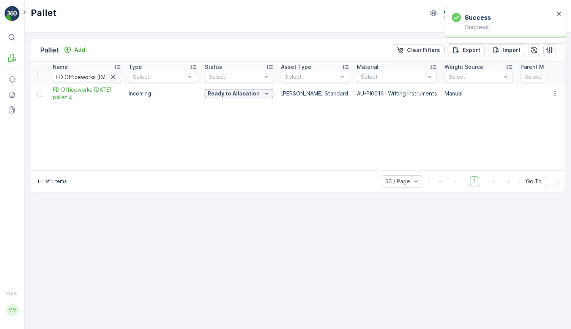
click at [113, 78] on icon "button" at bounding box center [113, 77] width 8 height 8
click at [105, 77] on input "text" at bounding box center [87, 77] width 68 height 12
paste input "FD Officeworks 19.7.24 pallet 15"
type input "FD Officeworks 19.7.24 pallet 15"
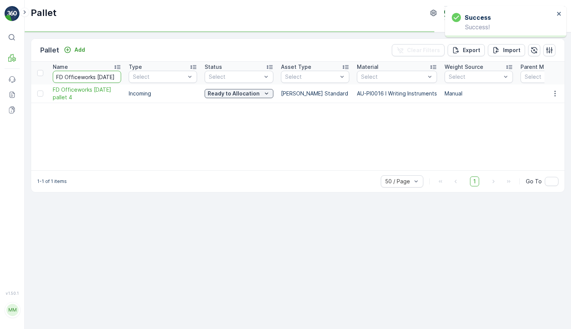
scroll to position [0, 22]
click at [105, 77] on input "FD Officeworks 19.7.24 pallet 15" at bounding box center [87, 77] width 68 height 12
drag, startPoint x: 96, startPoint y: 76, endPoint x: 134, endPoint y: 75, distance: 37.2
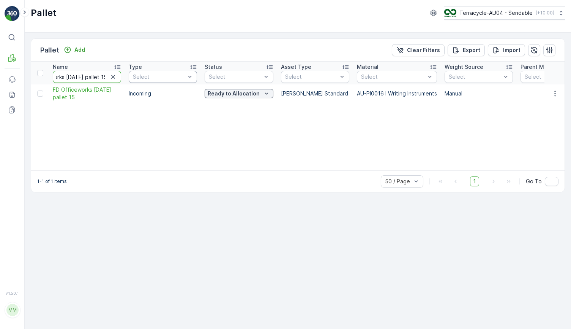
drag, startPoint x: 106, startPoint y: 76, endPoint x: 154, endPoint y: 76, distance: 47.9
click at [104, 76] on input "FD Officeworks 19.7.24 pallet 15" at bounding box center [87, 77] width 68 height 12
type input "FD Officeworks 19.7.24 pallet 19"
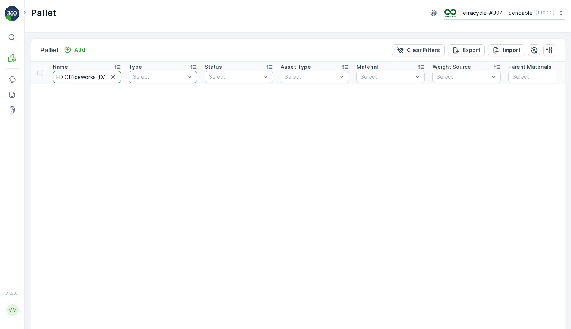
scroll to position [0, 31]
drag, startPoint x: 74, startPoint y: 77, endPoint x: 139, endPoint y: 76, distance: 65.0
click at [98, 79] on input "FD Officeworks 19.7.24 pallet 19" at bounding box center [87, 77] width 68 height 12
drag, startPoint x: 95, startPoint y: 79, endPoint x: 121, endPoint y: 82, distance: 26.4
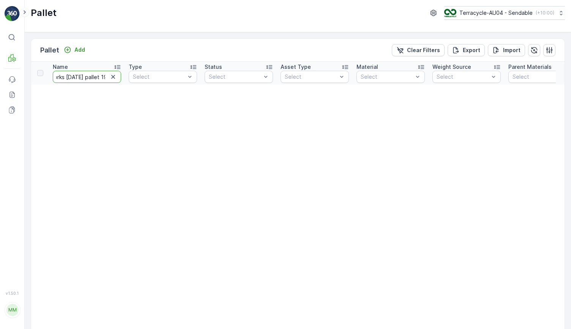
click at [121, 83] on th "Name FD Officeworks 19.7.24 pallet 19" at bounding box center [87, 73] width 76 height 23
click at [98, 78] on input "FD Officeworks 19.7.24 pallet 19" at bounding box center [87, 77] width 68 height 12
click at [112, 78] on icon "button" at bounding box center [113, 77] width 4 height 4
click at [69, 76] on input "text" at bounding box center [87, 77] width 68 height 12
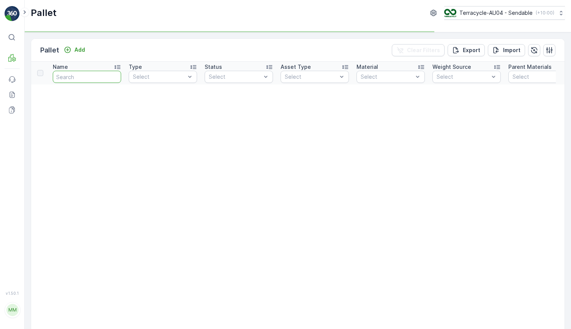
paste input "FD Officeworks 24.9.24 pallet 9"
type input "FD Officeworks 24.9.24 pallet 9"
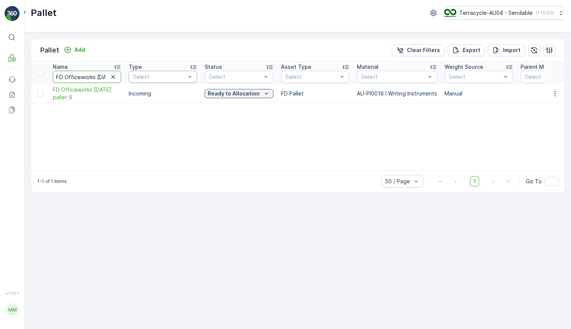
scroll to position [0, 30]
drag, startPoint x: 93, startPoint y: 76, endPoint x: 138, endPoint y: 76, distance: 45.2
click at [105, 76] on input "FD Officeworks 24.9.24 pallet 9" at bounding box center [87, 77] width 68 height 12
type input "FD Officeworks 24.9.24 pallet 11"
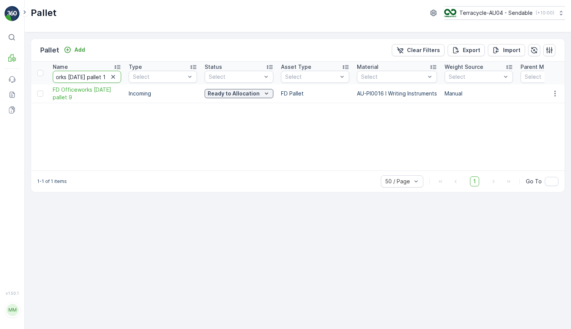
scroll to position [0, 32]
drag, startPoint x: 49, startPoint y: 87, endPoint x: 75, endPoint y: 97, distance: 27.3
click at [75, 97] on td "FD Officeworks 24.9.24 pallet 11" at bounding box center [87, 93] width 76 height 19
click at [260, 92] on div "Blocked" at bounding box center [239, 94] width 62 height 8
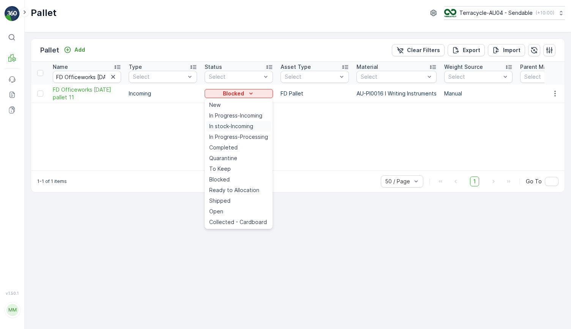
click at [247, 125] on span "In stock-Incoming" at bounding box center [231, 126] width 44 height 8
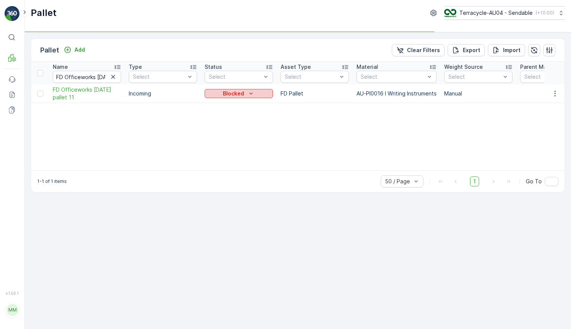
click at [246, 93] on div "Blocked" at bounding box center [239, 94] width 62 height 8
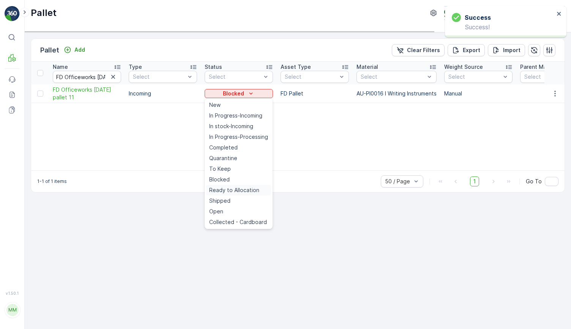
click at [237, 190] on span "Ready to Allocation" at bounding box center [234, 190] width 50 height 8
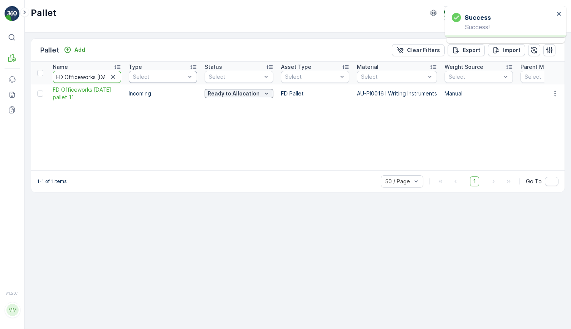
scroll to position [0, 32]
drag, startPoint x: 92, startPoint y: 78, endPoint x: 149, endPoint y: 79, distance: 56.2
click at [105, 76] on input "FD Officeworks 24.9.24 pallet 11" at bounding box center [87, 77] width 68 height 12
type input "FD Officeworks 24.9.24 pallet 1"
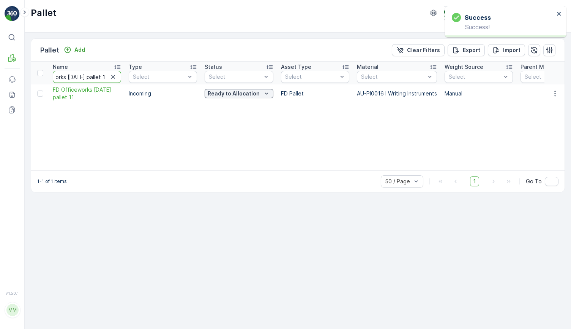
scroll to position [0, 29]
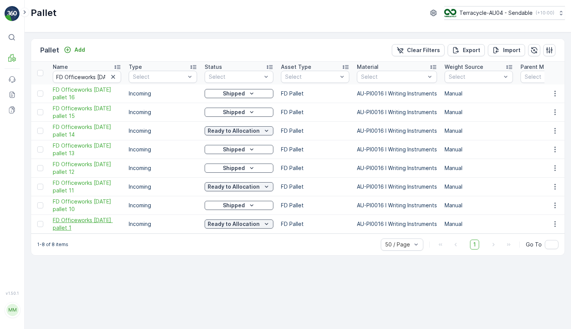
drag, startPoint x: 52, startPoint y: 218, endPoint x: 88, endPoint y: 227, distance: 37.6
click at [88, 227] on td "FD Officeworks 24.9.24 pallet 1" at bounding box center [87, 224] width 76 height 19
click at [115, 77] on icon "button" at bounding box center [113, 77] width 8 height 8
click at [109, 77] on input "text" at bounding box center [87, 77] width 68 height 12
click at [109, 76] on input "text" at bounding box center [87, 77] width 68 height 12
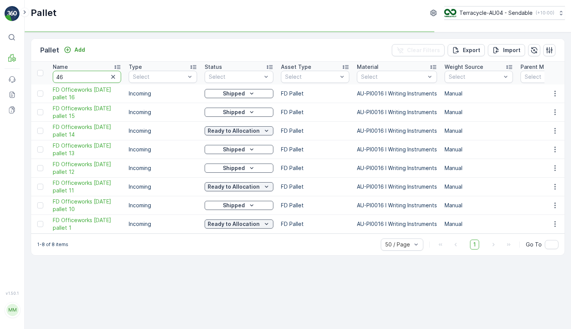
type input "467"
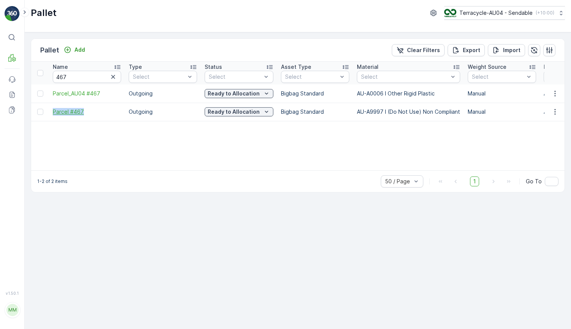
drag, startPoint x: 49, startPoint y: 109, endPoint x: 87, endPoint y: 110, distance: 38.4
click at [79, 77] on input "467" at bounding box center [87, 77] width 68 height 12
type input "407"
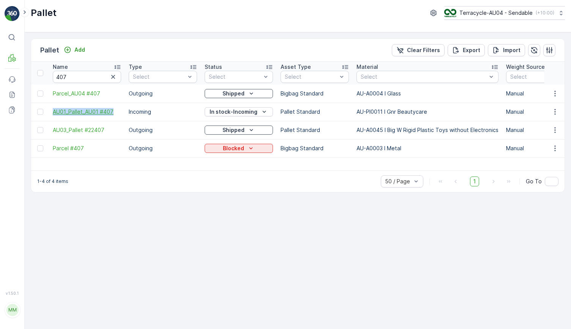
drag, startPoint x: 50, startPoint y: 112, endPoint x: 115, endPoint y: 109, distance: 65.4
click at [115, 109] on td "AU01_Pallet_AU01 #407" at bounding box center [87, 112] width 76 height 18
click at [234, 111] on p "In stock-Incoming" at bounding box center [234, 112] width 48 height 8
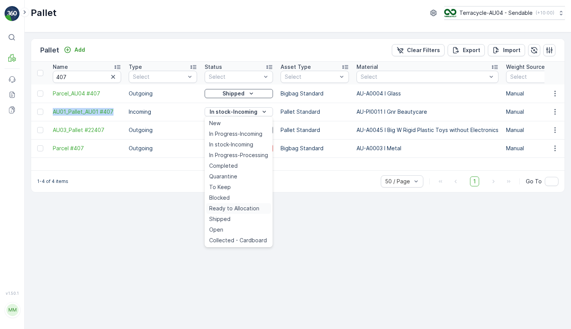
click at [231, 209] on span "Ready to Allocation" at bounding box center [234, 208] width 50 height 8
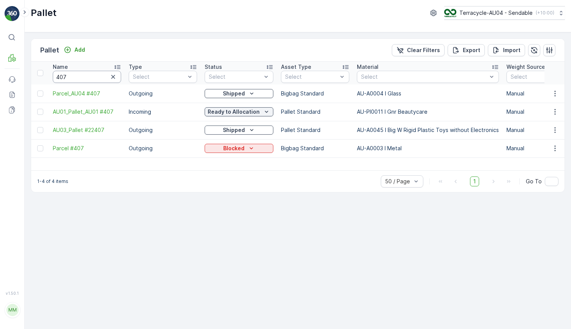
click at [83, 75] on input "407" at bounding box center [87, 77] width 68 height 12
type input "24221"
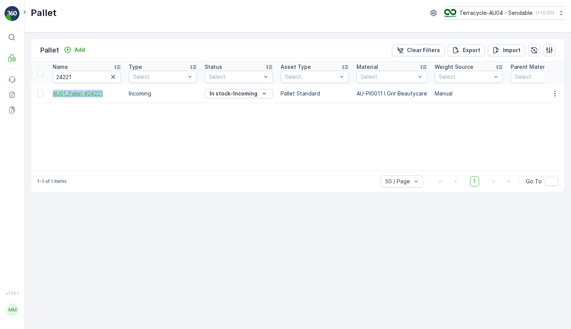
drag, startPoint x: 54, startPoint y: 94, endPoint x: 108, endPoint y: 95, distance: 54.3
click at [108, 95] on td "AU01_Pallet #24221" at bounding box center [87, 93] width 76 height 18
click at [217, 93] on p "In stock-Incoming" at bounding box center [234, 94] width 48 height 8
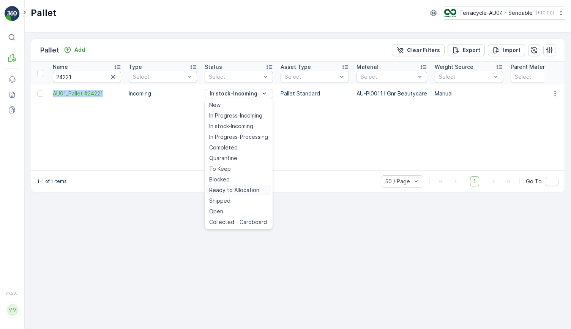
click at [223, 186] on span "Ready to Allocation" at bounding box center [234, 190] width 50 height 8
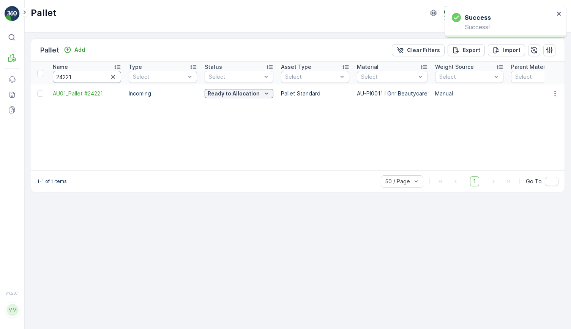
click at [85, 75] on input "24221" at bounding box center [87, 77] width 68 height 12
type input "22964"
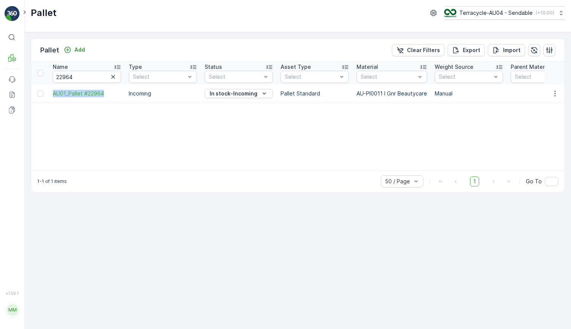
drag, startPoint x: 49, startPoint y: 95, endPoint x: 112, endPoint y: 97, distance: 63.1
click at [112, 97] on td "AU01_Pallet #22964" at bounding box center [87, 93] width 76 height 18
click at [255, 92] on p "In stock-Incoming" at bounding box center [234, 94] width 48 height 8
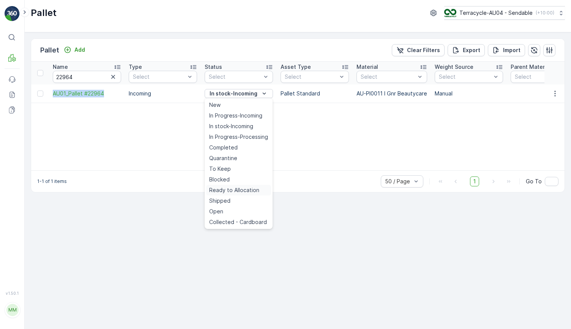
click at [243, 191] on span "Ready to Allocation" at bounding box center [234, 190] width 50 height 8
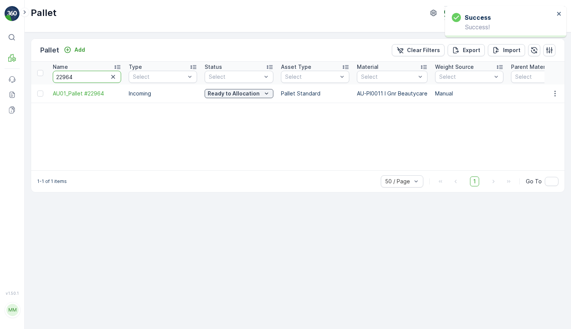
drag, startPoint x: 94, startPoint y: 79, endPoint x: -18, endPoint y: 70, distance: 112.8
click at [0, 70] on html "Success Success! ⌘B MRF Events Reports Documents v 1.50.1 MM MRF.AU04 monika.tu…" at bounding box center [285, 164] width 571 height 329
paste input "AU01_all in one #2"
type input "AU01_all in one #4"
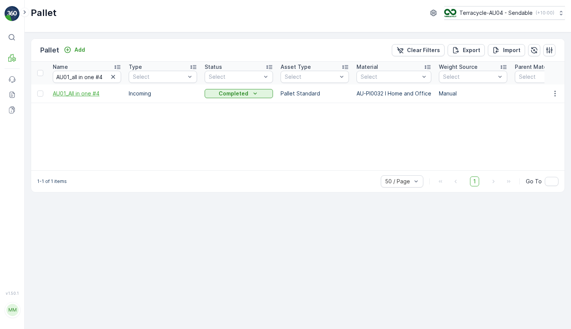
click at [92, 94] on span "AU01_All in one #4" at bounding box center [87, 94] width 68 height 8
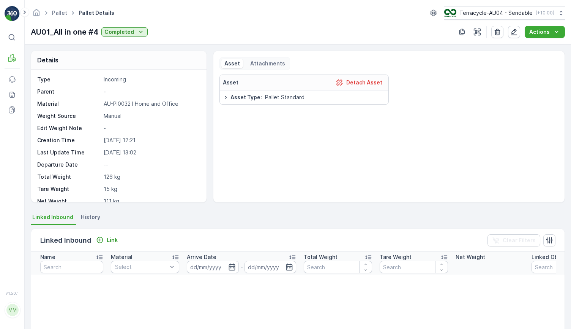
click at [98, 218] on li "History" at bounding box center [91, 218] width 24 height 13
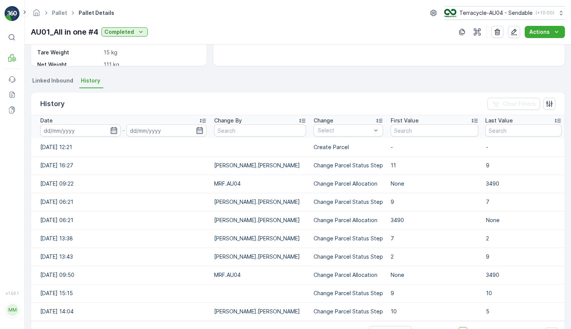
scroll to position [160, 0]
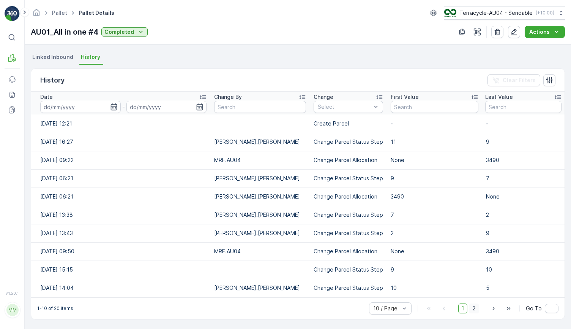
click at [471, 308] on span "2" at bounding box center [474, 308] width 10 height 10
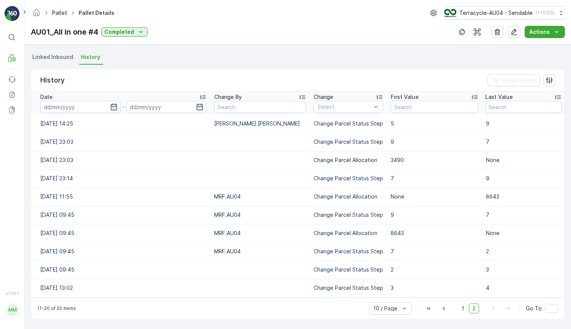
click at [59, 13] on link "Pallet" at bounding box center [59, 12] width 15 height 6
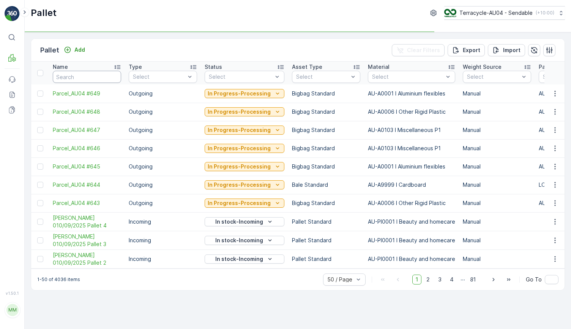
click at [77, 81] on input "text" at bounding box center [87, 77] width 68 height 12
type input "all in one"
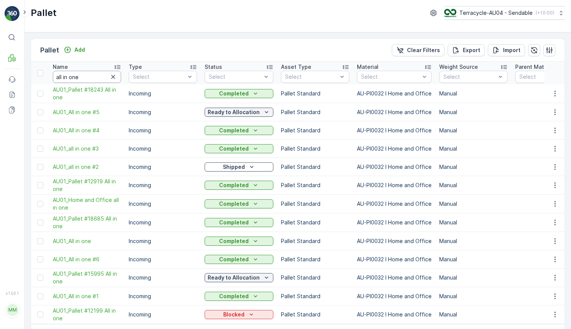
drag, startPoint x: 87, startPoint y: 77, endPoint x: 23, endPoint y: 77, distance: 63.4
click at [23, 77] on div "⌘B MRF Events Reports Documents v 1.50.1 MM MRF.AU04 monika.tur@terracycle.com …" at bounding box center [285, 164] width 571 height 329
type input "603"
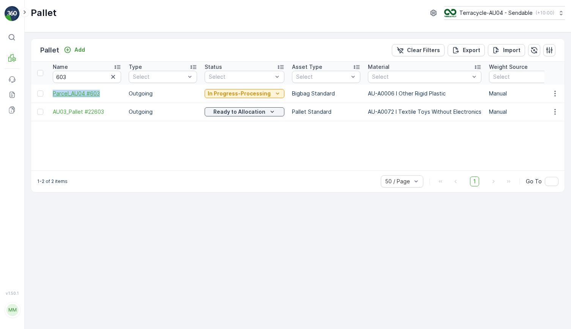
drag, startPoint x: 47, startPoint y: 94, endPoint x: 101, endPoint y: 96, distance: 54.0
click at [227, 93] on p "In Progress-Processing" at bounding box center [239, 94] width 63 height 8
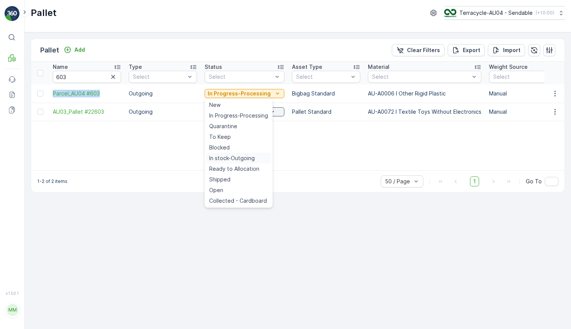
click at [237, 160] on span "In stock-Outgoing" at bounding box center [232, 158] width 46 height 8
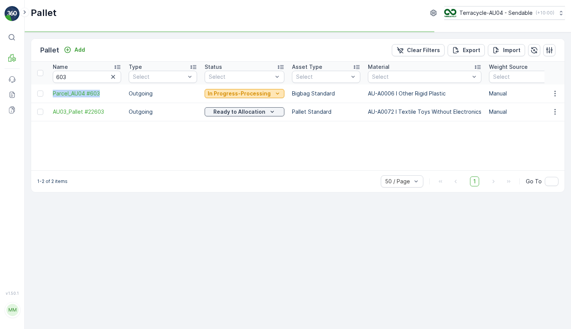
click at [237, 93] on p "In Progress-Processing" at bounding box center [239, 94] width 63 height 8
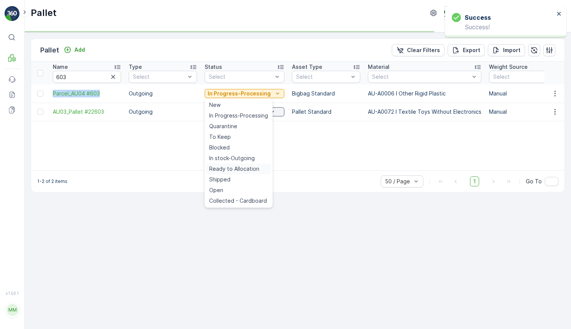
click at [235, 167] on span "Ready to Allocation" at bounding box center [234, 169] width 50 height 8
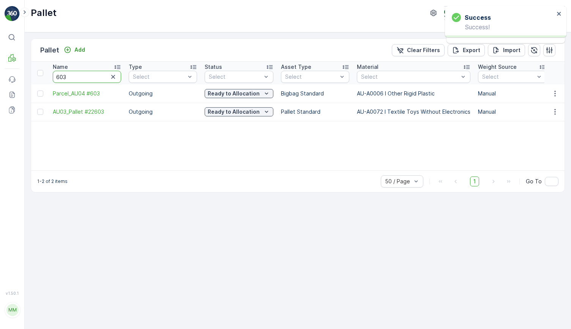
click at [75, 77] on input "603" at bounding box center [87, 77] width 68 height 12
type input "607"
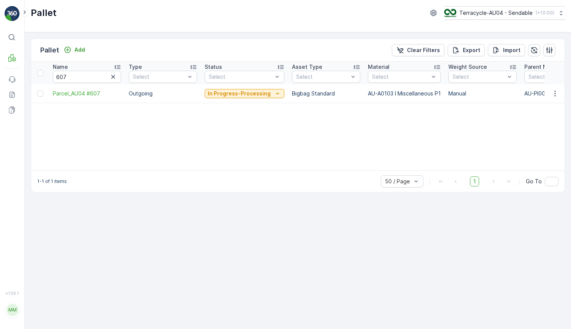
click at [235, 88] on div "In Progress-Processing" at bounding box center [245, 93] width 80 height 11
click at [234, 95] on p "In Progress-Processing" at bounding box center [239, 94] width 63 height 8
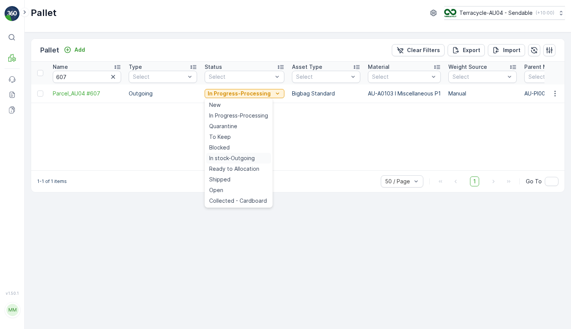
click at [230, 161] on span "In stock-Outgoing" at bounding box center [232, 158] width 46 height 8
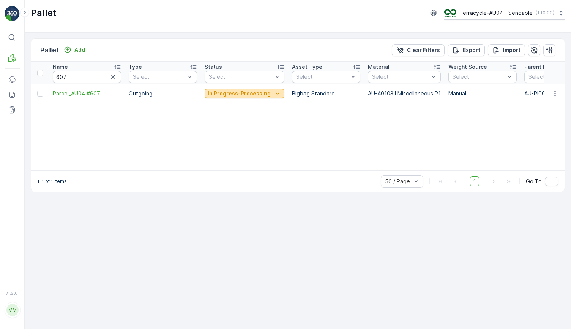
click at [237, 91] on p "In Progress-Processing" at bounding box center [239, 94] width 63 height 8
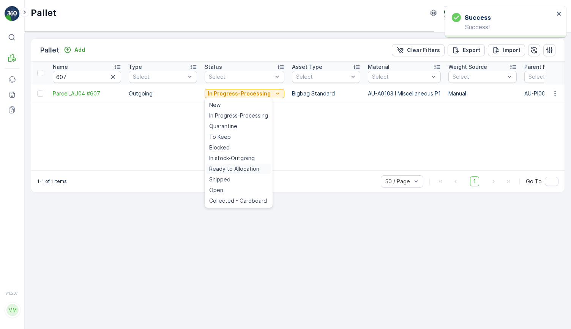
click at [229, 169] on span "Ready to Allocation" at bounding box center [234, 169] width 50 height 8
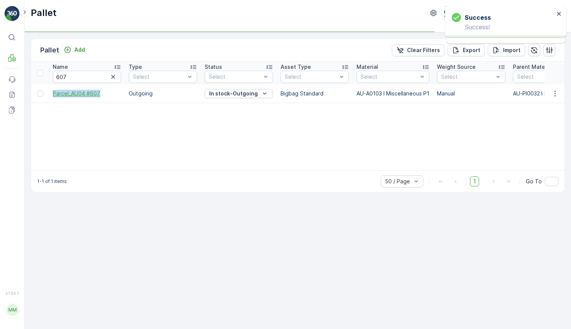
drag, startPoint x: 46, startPoint y: 93, endPoint x: 100, endPoint y: 94, distance: 54.7
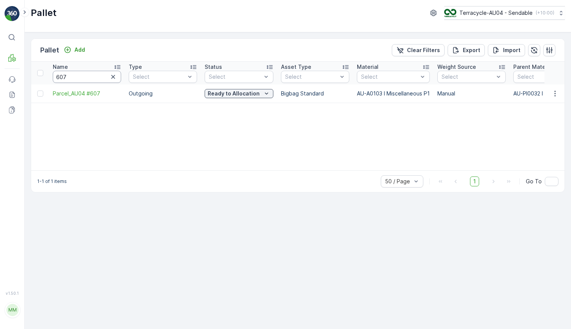
click at [71, 78] on input "607" at bounding box center [87, 77] width 68 height 12
type input "524"
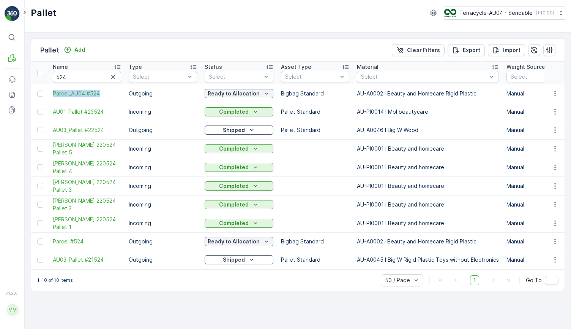
drag, startPoint x: 50, startPoint y: 94, endPoint x: 121, endPoint y: 95, distance: 71.0
click at [121, 95] on td "Parcel_AU04 #524" at bounding box center [87, 93] width 76 height 18
click at [66, 81] on input "524" at bounding box center [87, 77] width 68 height 12
type input "339"
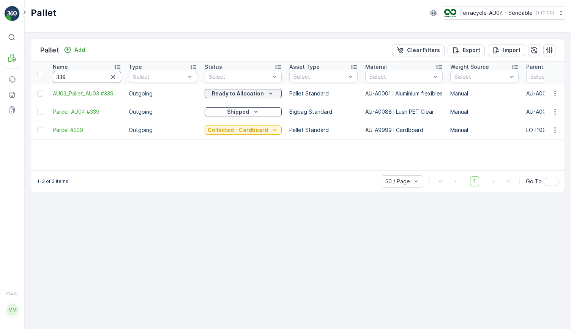
click at [75, 74] on input "339" at bounding box center [87, 77] width 68 height 12
type input "226223"
click at [71, 75] on input "226223" at bounding box center [87, 77] width 68 height 12
type input "22623"
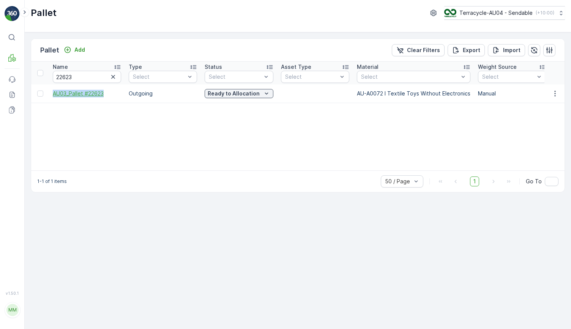
drag, startPoint x: 50, startPoint y: 93, endPoint x: 105, endPoint y: 96, distance: 55.1
click at [105, 96] on td "AU03_Pallet #22623" at bounding box center [87, 93] width 76 height 18
click at [94, 75] on input "22623" at bounding box center [87, 77] width 68 height 12
type input "w22211"
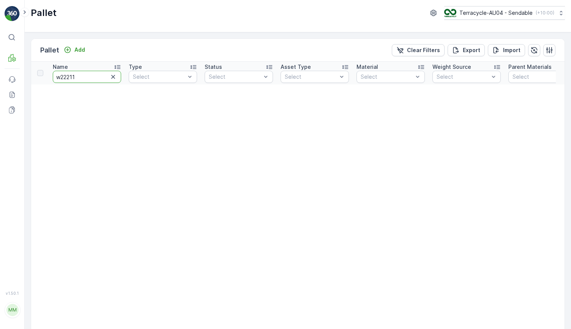
click at [61, 76] on input "w22211" at bounding box center [87, 77] width 68 height 12
type input "22211"
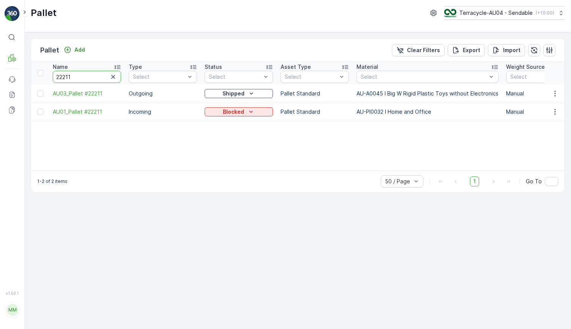
drag, startPoint x: 82, startPoint y: 80, endPoint x: 35, endPoint y: 77, distance: 47.2
type input "m"
type input "Mecca"
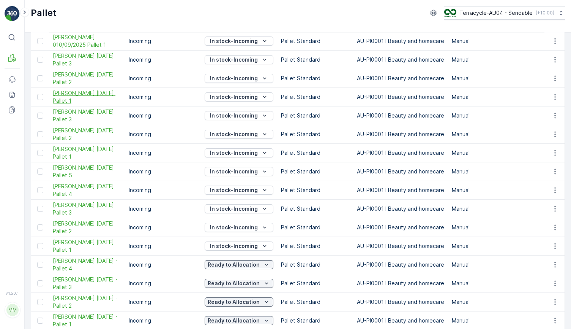
scroll to position [108, 0]
drag, startPoint x: 48, startPoint y: 150, endPoint x: 81, endPoint y: 156, distance: 33.5
click at [233, 156] on p "In stock-Incoming" at bounding box center [234, 153] width 48 height 8
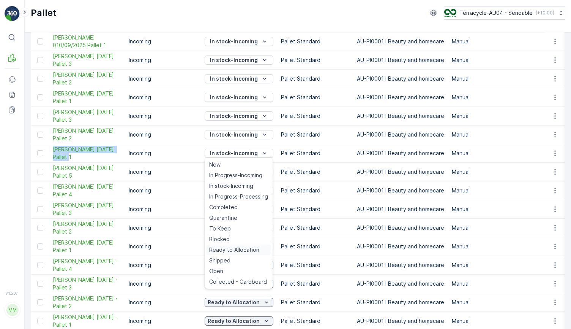
click at [240, 250] on span "Ready to Allocation" at bounding box center [234, 250] width 50 height 8
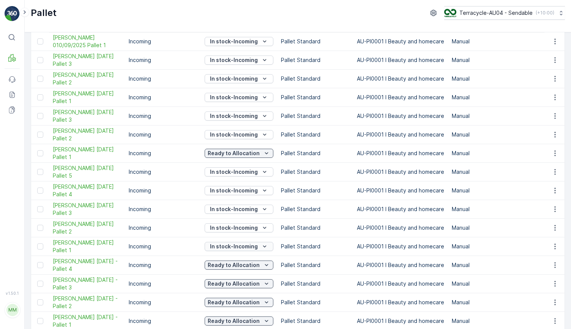
click at [228, 244] on p "In stock-Incoming" at bounding box center [234, 246] width 48 height 8
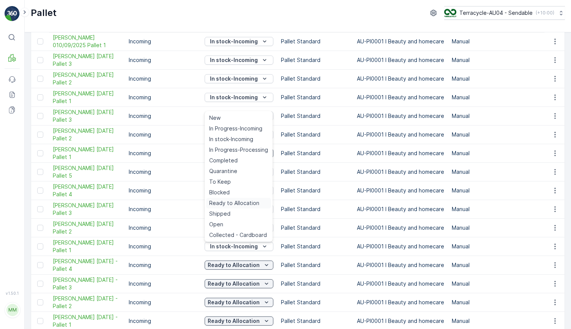
click at [239, 201] on span "Ready to Allocation" at bounding box center [234, 203] width 50 height 8
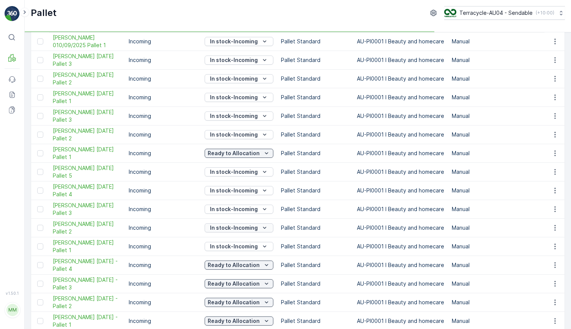
click at [231, 228] on p "In stock-Incoming" at bounding box center [234, 228] width 48 height 8
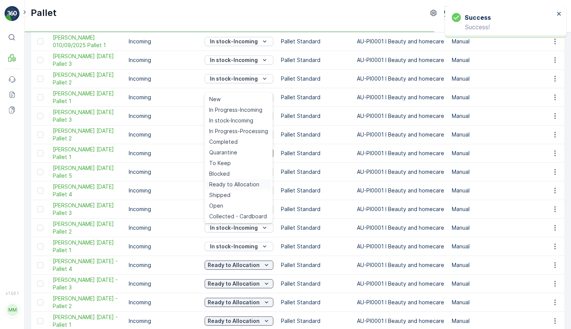
click at [251, 185] on span "Ready to Allocation" at bounding box center [234, 184] width 50 height 8
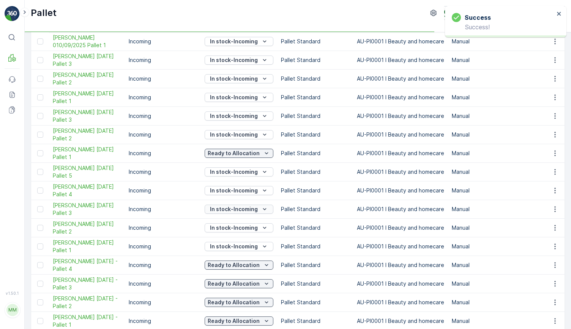
click at [238, 208] on p "In stock-Incoming" at bounding box center [234, 209] width 48 height 8
click at [229, 208] on p "In stock-Incoming" at bounding box center [234, 209] width 48 height 8
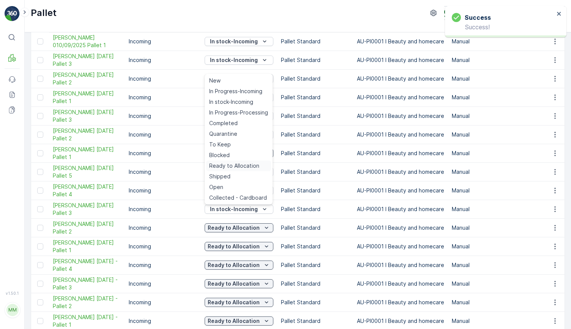
click at [240, 164] on span "Ready to Allocation" at bounding box center [234, 166] width 50 height 8
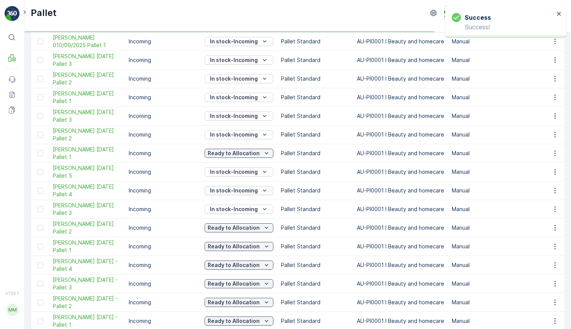
click at [231, 192] on p "In stock-Incoming" at bounding box center [234, 190] width 48 height 8
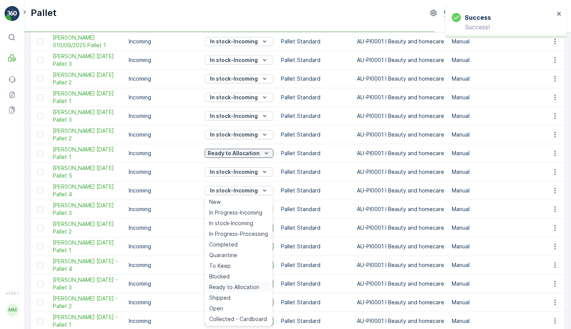
click at [233, 284] on span "Ready to Allocation" at bounding box center [234, 287] width 50 height 8
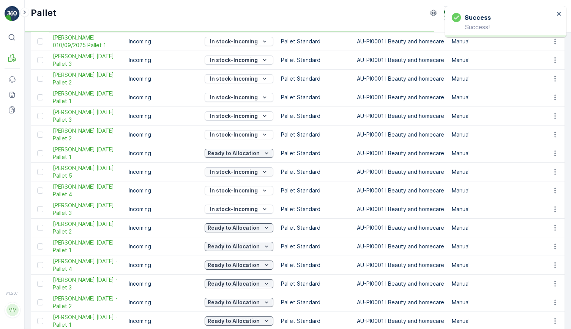
click at [233, 169] on p "In stock-Incoming" at bounding box center [234, 172] width 48 height 8
click at [234, 265] on p "Ready to Allocation" at bounding box center [234, 265] width 52 height 8
click at [181, 196] on td "Incoming" at bounding box center [163, 190] width 76 height 19
click at [247, 168] on button "In stock-Incoming" at bounding box center [239, 171] width 69 height 9
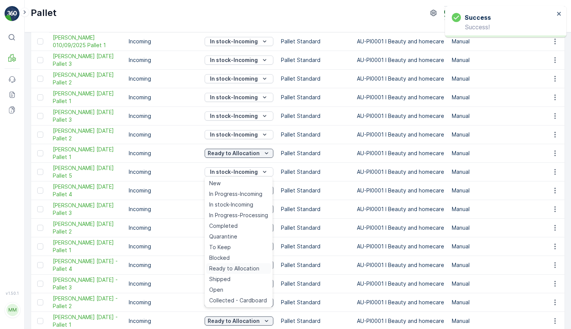
click at [232, 267] on span "Ready to Allocation" at bounding box center [234, 268] width 50 height 8
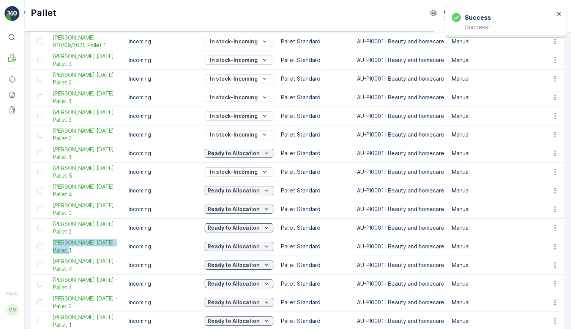
drag, startPoint x: 51, startPoint y: 241, endPoint x: 74, endPoint y: 251, distance: 25.9
click at [74, 251] on td "FD Mecca 20/08/2025 Pallet 1" at bounding box center [87, 246] width 76 height 19
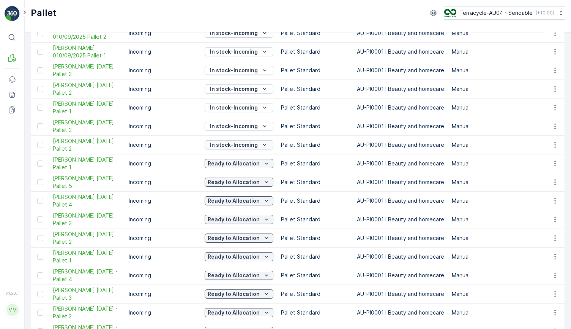
scroll to position [98, 0]
click at [226, 144] on p "In stock-Incoming" at bounding box center [234, 145] width 48 height 8
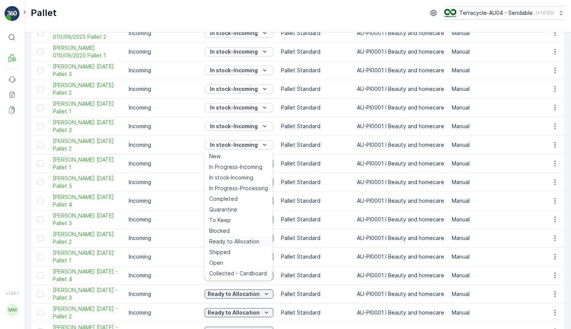
click at [234, 238] on span "Ready to Allocation" at bounding box center [234, 241] width 50 height 8
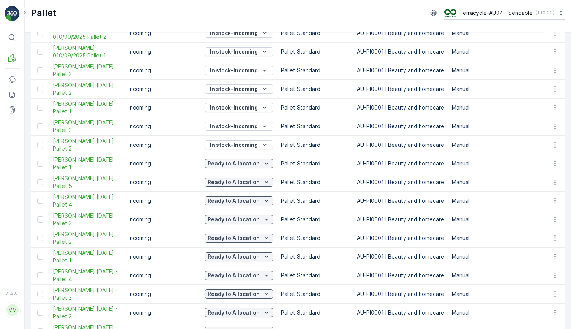
click at [234, 120] on td "In stock-Incoming" at bounding box center [239, 126] width 76 height 19
click at [234, 122] on button "In stock-Incoming" at bounding box center [239, 126] width 69 height 9
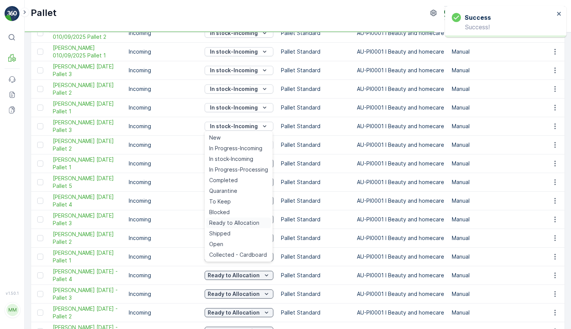
click at [251, 220] on span "Ready to Allocation" at bounding box center [234, 223] width 50 height 8
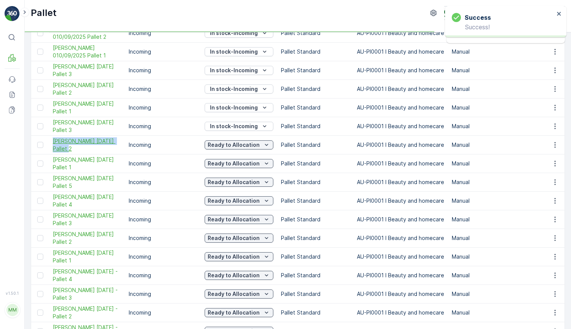
drag, startPoint x: 49, startPoint y: 138, endPoint x: 96, endPoint y: 150, distance: 48.5
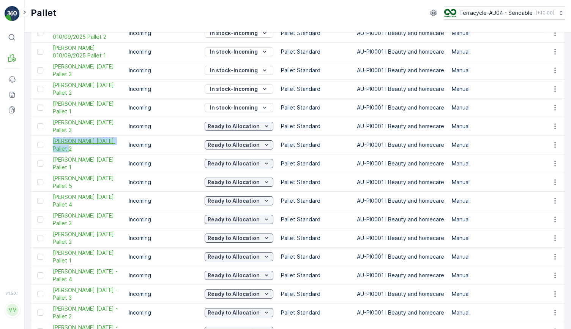
drag, startPoint x: 49, startPoint y: 139, endPoint x: 77, endPoint y: 146, distance: 28.7
click at [77, 146] on td "FD Mecca 28/08/2025 Pallet 2" at bounding box center [87, 145] width 76 height 19
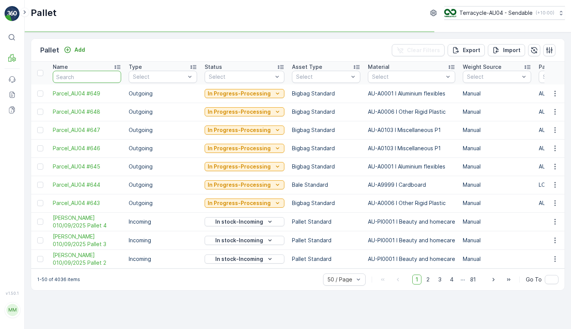
click at [79, 82] on input "text" at bounding box center [87, 77] width 68 height 12
type input "1092"
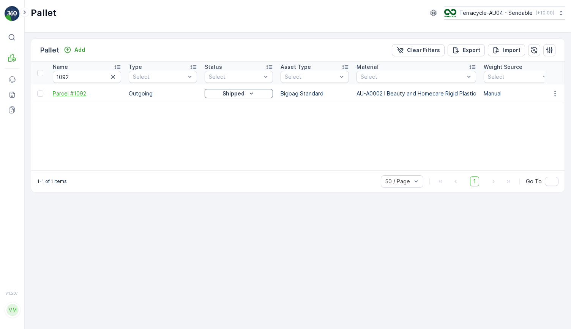
click at [68, 95] on span "Parcel #1092" at bounding box center [87, 94] width 68 height 8
